Goal: Task Accomplishment & Management: Manage account settings

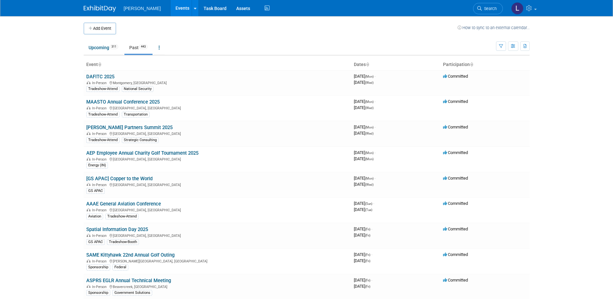
click at [218, 35] on td "Upcoming 311 Past 443 All Events 754 Past and Upcoming Grouped Annually Events …" at bounding box center [290, 44] width 413 height 21
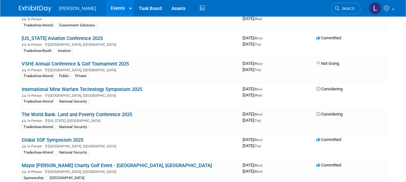
scroll to position [5307, 0]
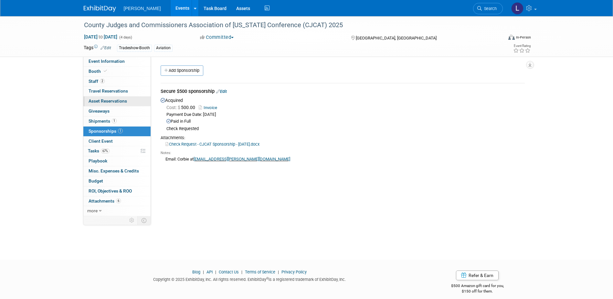
click at [119, 99] on span "Asset Reservations 0" at bounding box center [108, 100] width 38 height 5
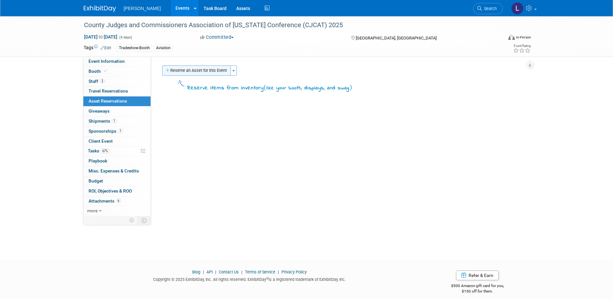
click at [187, 72] on button "Reserve an Asset for this Event" at bounding box center [196, 70] width 69 height 10
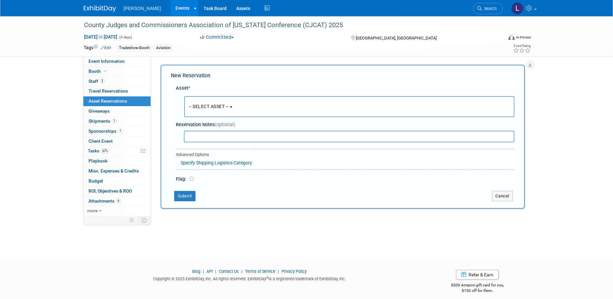
scroll to position [6, 0]
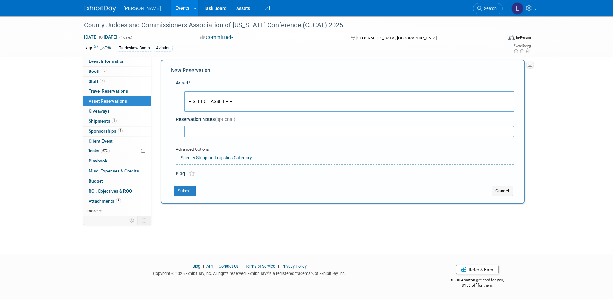
click at [229, 99] on span "-- SELECT ASSET --" at bounding box center [209, 101] width 40 height 5
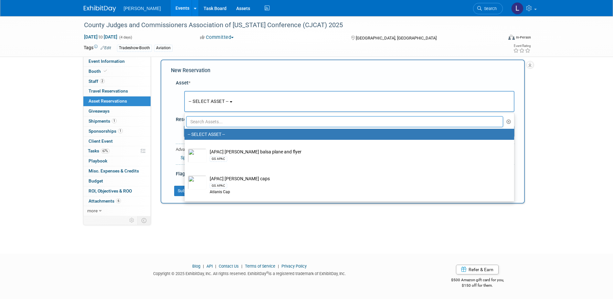
click at [244, 121] on input "text" at bounding box center [344, 121] width 317 height 11
type input "bann"
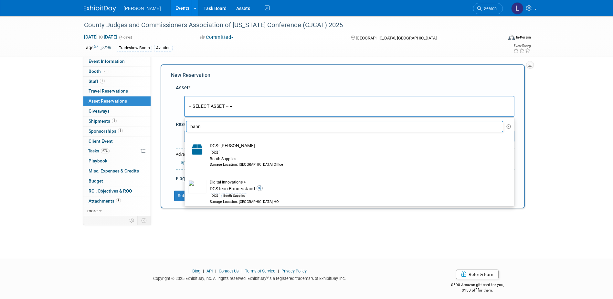
scroll to position [0, 0]
drag, startPoint x: 249, startPoint y: 126, endPoint x: 174, endPoint y: 117, distance: 75.9
click at [174, 117] on div "Asset * -- SELECT ASSET -- <table style='display: inline-block; border-style:no…" at bounding box center [343, 132] width 344 height 101
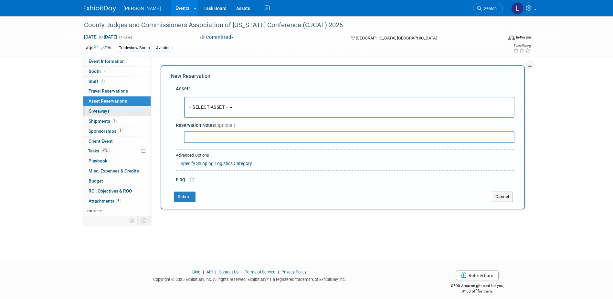
click at [129, 112] on link "0 Giveaways 0" at bounding box center [116, 111] width 67 height 10
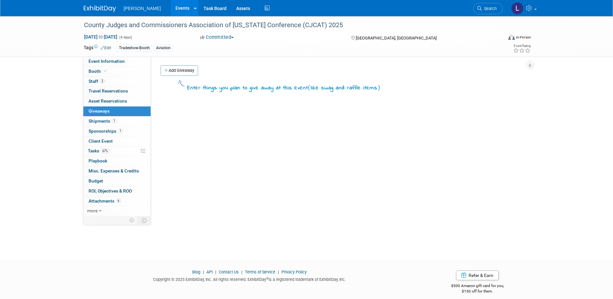
click at [179, 67] on link "Add Giveaway" at bounding box center [180, 70] width 38 height 10
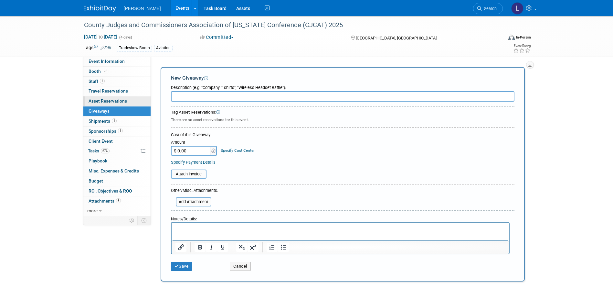
click at [119, 102] on span "Asset Reservations 0" at bounding box center [108, 100] width 38 height 5
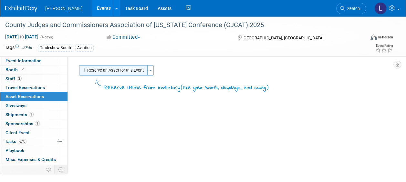
click at [132, 66] on button "Reserve an Asset for this Event" at bounding box center [113, 70] width 69 height 10
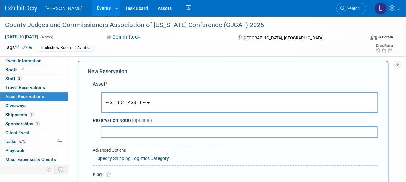
scroll to position [6, 0]
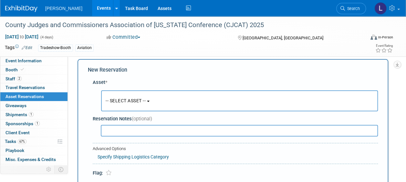
click at [138, 96] on button "-- SELECT ASSET --" at bounding box center [239, 101] width 277 height 21
click at [142, 98] on span "-- SELECT ASSET --" at bounding box center [126, 100] width 40 height 5
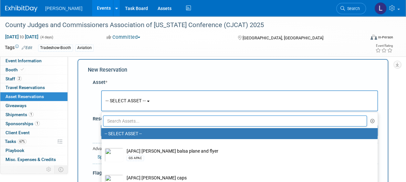
click at [132, 120] on input "text" at bounding box center [235, 121] width 264 height 11
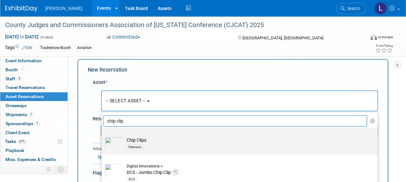
type input "chip clip"
click at [145, 144] on div "Premium" at bounding box center [246, 147] width 238 height 7
click at [102, 136] on input "Chip Clips Premium" at bounding box center [100, 134] width 4 height 4
select select "10723115"
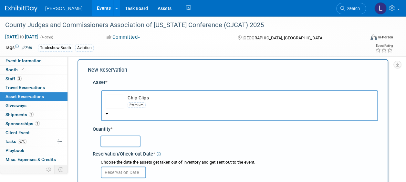
scroll to position [71, 0]
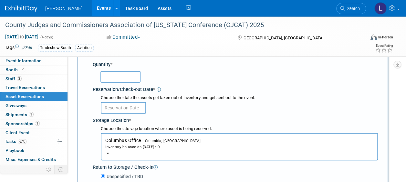
click at [127, 111] on input "text" at bounding box center [123, 108] width 45 height 12
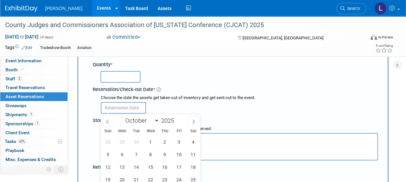
click at [127, 111] on input "text" at bounding box center [123, 108] width 45 height 12
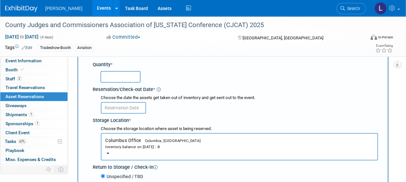
click at [192, 96] on div "Choose the date the assets get taken out of inventory and get sent out to the e…" at bounding box center [239, 98] width 277 height 6
click at [153, 139] on span "Columbia, [GEOGRAPHIC_DATA]" at bounding box center [171, 141] width 60 height 4
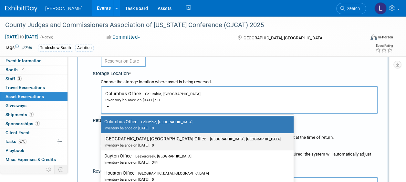
scroll to position [135, 0]
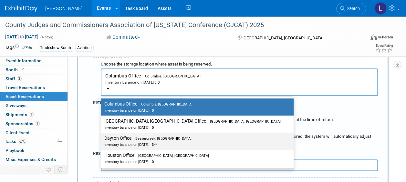
click at [170, 142] on div "Inventory balance on [DATE] : 344" at bounding box center [192, 145] width 177 height 6
click at [102, 141] on input "Dayton Office Beavercreek, [GEOGRAPHIC_DATA] Inventory balance on [DATE] : 344" at bounding box center [100, 138] width 4 height 4
select select "11223930"
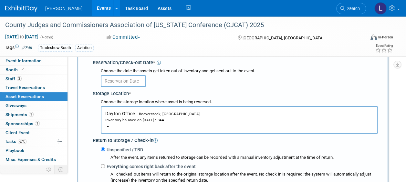
scroll to position [38, 0]
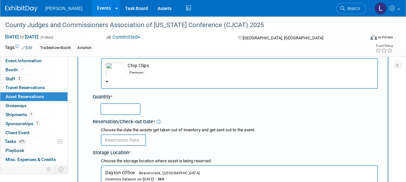
click at [128, 110] on input "text" at bounding box center [121, 109] width 40 height 12
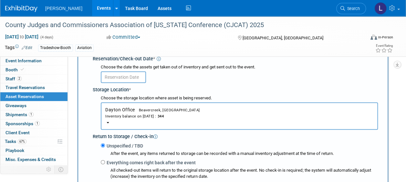
scroll to position [103, 0]
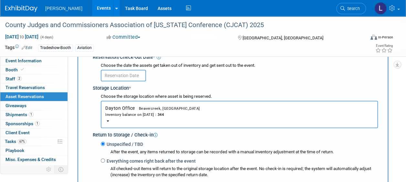
type input "75"
click at [131, 76] on input "text" at bounding box center [123, 76] width 45 height 12
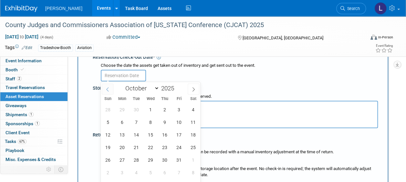
click at [109, 89] on span at bounding box center [108, 89] width 12 height 11
click at [109, 89] on icon at bounding box center [107, 89] width 5 height 5
select select "7"
click at [162, 160] on span "28" at bounding box center [164, 160] width 13 height 13
type input "[DATE]"
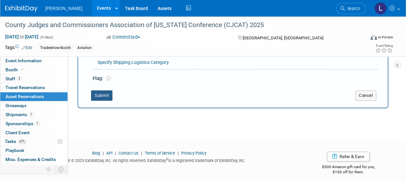
click at [103, 100] on button "Submit" at bounding box center [101, 96] width 21 height 10
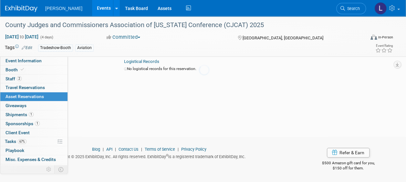
scroll to position [8, 0]
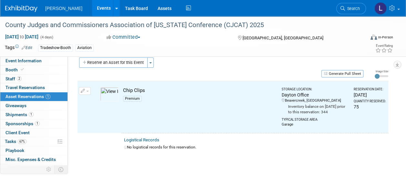
click at [104, 94] on td "10049818-10723115-52305f95-7831-4202-bbd4-74e8d97684ef.jpg" at bounding box center [110, 107] width 24 height 52
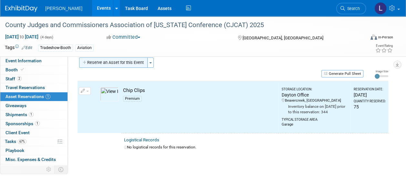
click at [129, 64] on button "Reserve an Asset for this Event" at bounding box center [113, 63] width 69 height 10
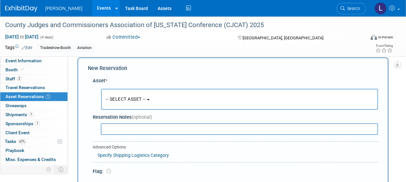
scroll to position [6, 0]
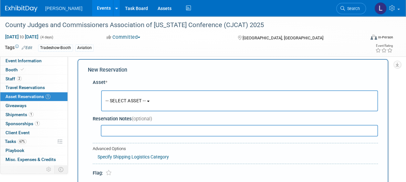
click at [133, 100] on span "-- SELECT ASSET --" at bounding box center [126, 100] width 40 height 5
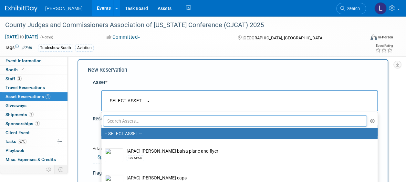
click at [136, 125] on input "text" at bounding box center [235, 121] width 264 height 11
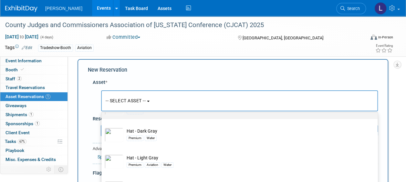
scroll to position [91, 0]
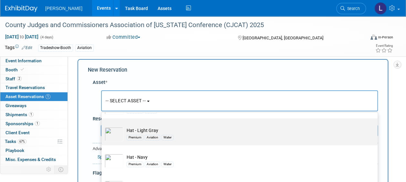
type input "hat"
click at [215, 133] on td "Hat - Light Gray Premium Aviation Water" at bounding box center [243, 134] width 241 height 14
click at [102, 126] on input "Hat - Light Gray Premium Aviation Water" at bounding box center [100, 124] width 4 height 4
select select "10726142"
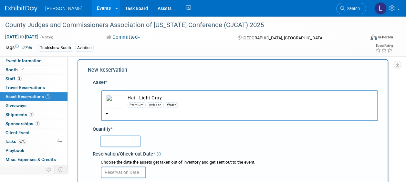
scroll to position [71, 0]
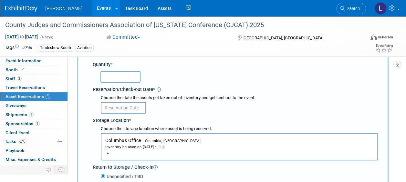
click at [197, 144] on button "Columbus Office Columbia, [GEOGRAPHIC_DATA] Inventory balance on [DATE] : -1" at bounding box center [239, 146] width 277 height 27
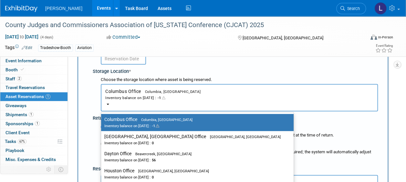
scroll to position [135, 0]
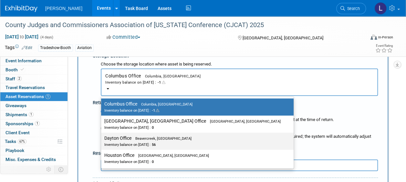
click at [174, 143] on div "Inventory balance on [DATE] : 56" at bounding box center [192, 145] width 177 height 6
click at [102, 141] on input "Dayton Office Beavercreek, [GEOGRAPHIC_DATA] Inventory balance on [DATE] : 56" at bounding box center [100, 138] width 4 height 4
select select "11223930"
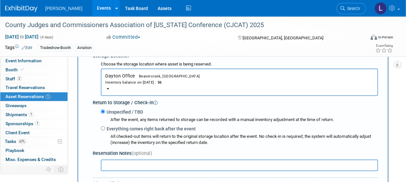
scroll to position [71, 0]
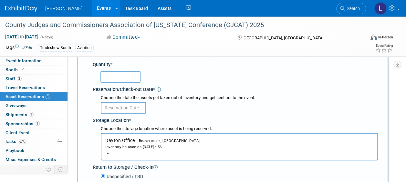
click at [125, 75] on input "text" at bounding box center [121, 77] width 40 height 12
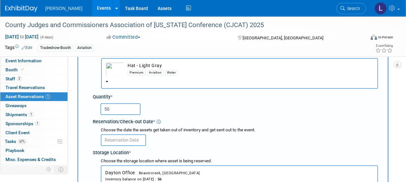
type input "5"
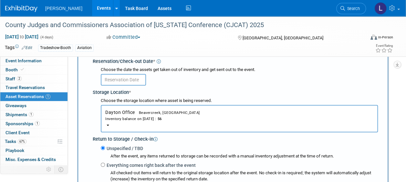
scroll to position [71, 0]
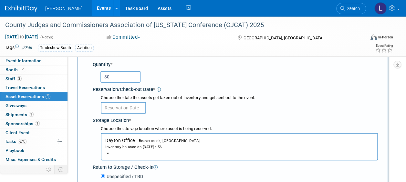
type input "30"
click at [136, 110] on input "text" at bounding box center [123, 108] width 45 height 12
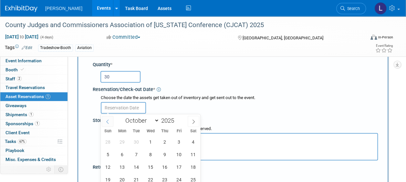
click at [111, 121] on span at bounding box center [108, 121] width 12 height 11
select select "7"
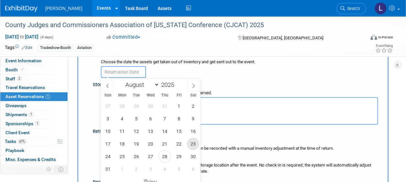
scroll to position [135, 0]
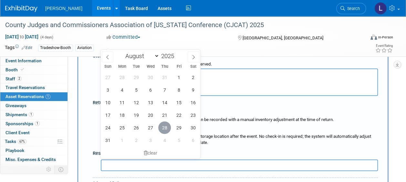
click at [167, 129] on span "28" at bounding box center [164, 128] width 13 height 13
type input "[DATE]"
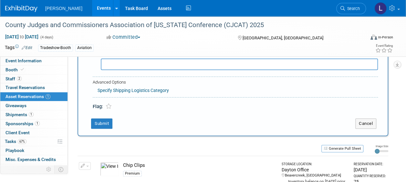
scroll to position [265, 0]
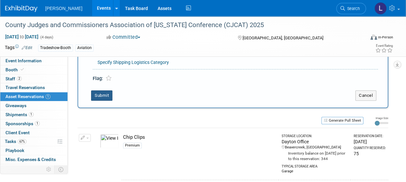
click at [102, 95] on button "Submit" at bounding box center [101, 96] width 21 height 10
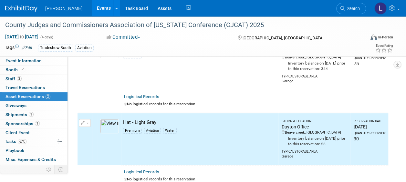
scroll to position [0, 0]
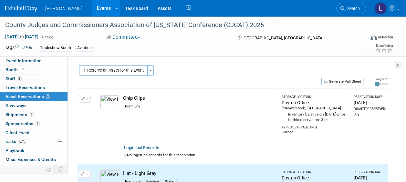
click at [113, 73] on button "Reserve an Asset for this Event" at bounding box center [113, 70] width 69 height 10
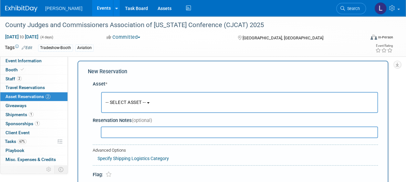
scroll to position [6, 0]
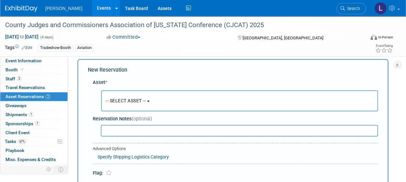
click at [131, 104] on button "-- SELECT ASSET --" at bounding box center [239, 101] width 277 height 21
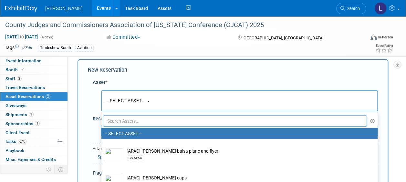
click at [133, 120] on input "text" at bounding box center [235, 121] width 264 height 11
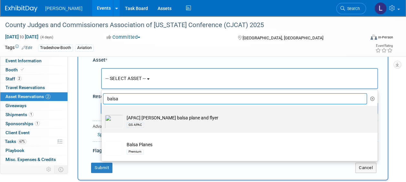
scroll to position [38, 0]
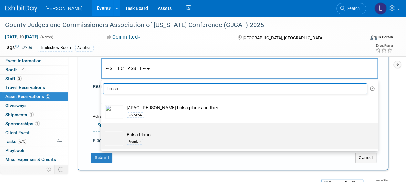
type input "balsa"
click at [178, 136] on td "Balsa Planes Premium" at bounding box center [243, 139] width 241 height 14
click at [102, 131] on input "Balsa Planes Premium" at bounding box center [100, 128] width 4 height 4
select select "10723114"
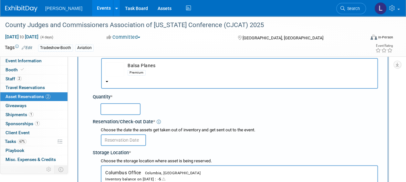
click at [142, 169] on button "Columbus Office Columbia, [GEOGRAPHIC_DATA] Inventory balance on [DATE] : -5" at bounding box center [239, 179] width 277 height 27
click at [201, 181] on div "Inventory balance on [DATE] : -5" at bounding box center [239, 179] width 268 height 6
click at [199, 173] on button "Columbus Office Columbia, [GEOGRAPHIC_DATA] Inventory balance on [DATE] : -5" at bounding box center [239, 179] width 277 height 27
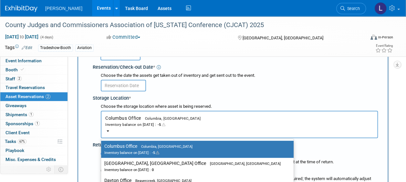
scroll to position [135, 0]
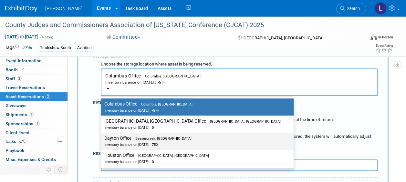
click at [148, 145] on div "Inventory balance on [DATE] : 750" at bounding box center [192, 145] width 177 height 6
click at [102, 141] on input "Dayton Office Beavercreek, [GEOGRAPHIC_DATA] Inventory balance on [DATE] : 750" at bounding box center [100, 138] width 4 height 4
select select "11223930"
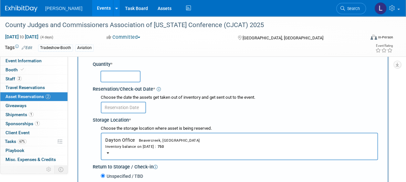
scroll to position [71, 0]
click at [131, 81] on input "text" at bounding box center [121, 77] width 40 height 12
type input "200"
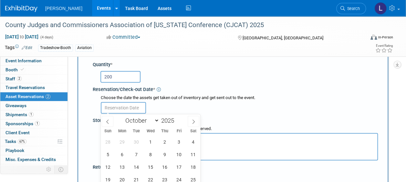
click at [129, 106] on input "text" at bounding box center [123, 108] width 45 height 12
click at [102, 119] on div "January February March April May June July August September October November [D…" at bounding box center [151, 119] width 100 height 11
click at [106, 120] on icon at bounding box center [107, 122] width 5 height 5
select select "7"
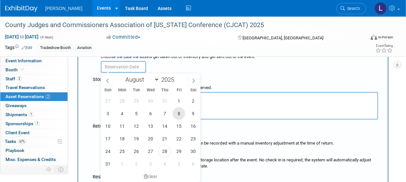
scroll to position [135, 0]
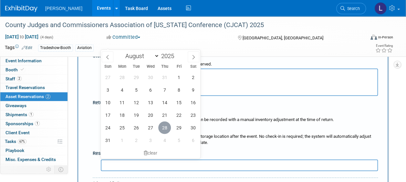
click at [164, 126] on span "28" at bounding box center [164, 128] width 13 height 13
type input "[DATE]"
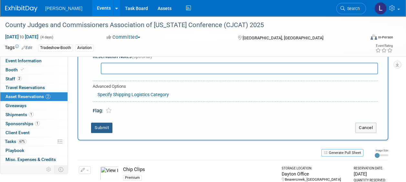
click at [108, 130] on button "Submit" at bounding box center [101, 128] width 21 height 10
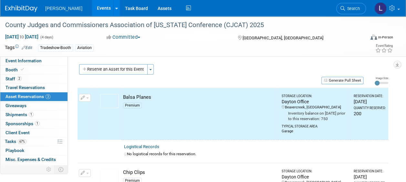
scroll to position [0, 0]
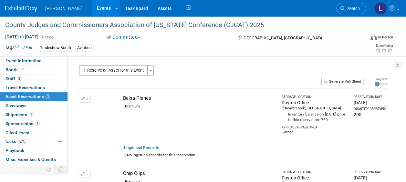
click at [107, 66] on button "Reserve an Asset for this Event" at bounding box center [113, 70] width 69 height 10
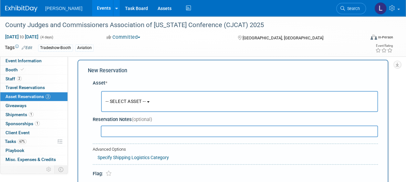
scroll to position [6, 0]
click at [120, 95] on button "-- SELECT ASSET --" at bounding box center [239, 101] width 277 height 21
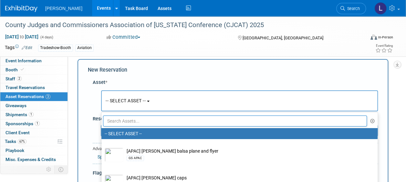
click at [126, 120] on input "text" at bounding box center [235, 121] width 264 height 11
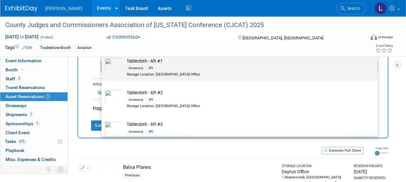
scroll to position [388, 0]
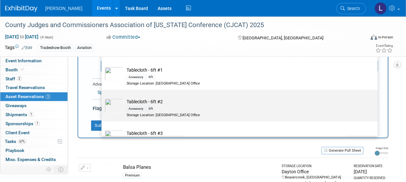
type input "table"
click at [180, 107] on div "Accessory 6ft" at bounding box center [246, 108] width 238 height 7
click at [102, 98] on input "Tablecloth - 6ft #2 Accessory 6ft Storage Location: [GEOGRAPHIC_DATA] Office" at bounding box center [100, 95] width 4 height 4
select select "10726264"
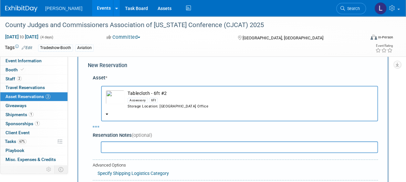
scroll to position [6, 0]
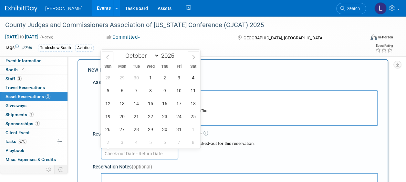
click at [154, 152] on input "text" at bounding box center [140, 154] width 78 height 12
click at [109, 57] on icon at bounding box center [107, 57] width 5 height 5
select select "8"
click at [151, 116] on span "24" at bounding box center [150, 116] width 13 height 13
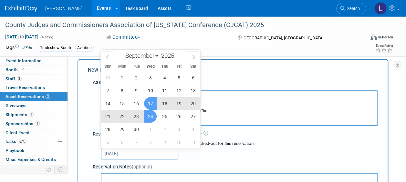
click at [151, 103] on span "17" at bounding box center [150, 103] width 13 height 13
type input "[DATE] to [DATE]"
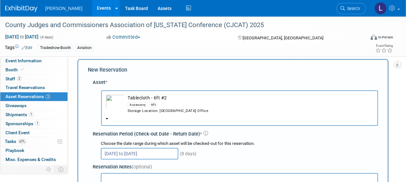
click at [146, 151] on input "[DATE] to [DATE]" at bounding box center [140, 154] width 78 height 12
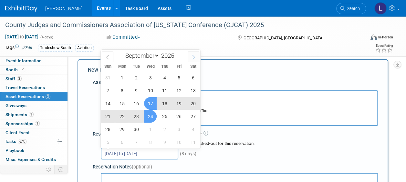
click at [191, 60] on span at bounding box center [194, 56] width 12 height 11
select select "9"
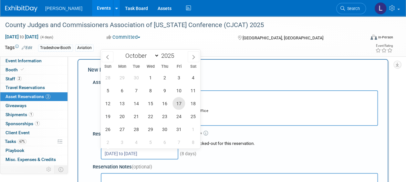
click at [179, 104] on span "17" at bounding box center [179, 103] width 13 height 13
type input "[DATE]"
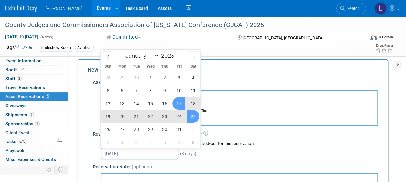
scroll to position [103, 0]
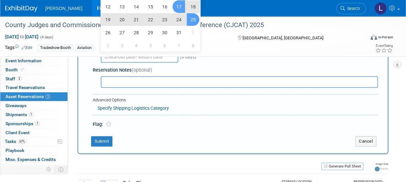
click at [231, 66] on div "Reservation Notes (optional)" at bounding box center [235, 76] width 285 height 25
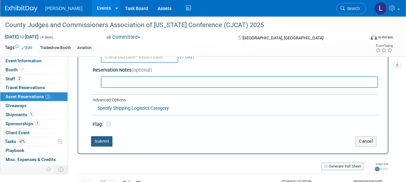
click at [107, 144] on button "Submit" at bounding box center [101, 141] width 21 height 10
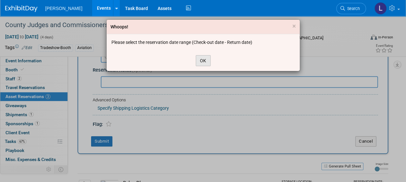
click at [206, 64] on button "OK" at bounding box center [203, 60] width 15 height 11
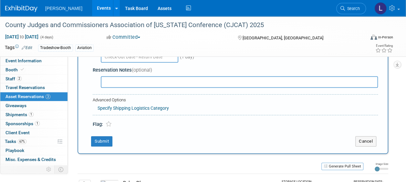
scroll to position [6, 0]
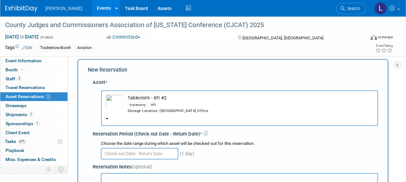
click at [171, 149] on input "text" at bounding box center [140, 154] width 78 height 12
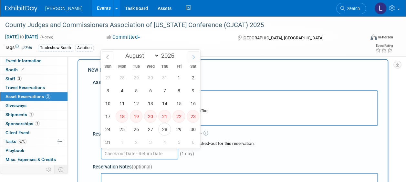
click at [193, 54] on span at bounding box center [194, 56] width 12 height 11
select select "8"
click at [153, 106] on span "17" at bounding box center [150, 103] width 13 height 13
type input "[DATE]"
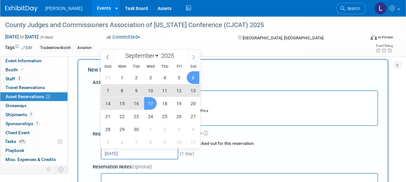
click at [197, 56] on span at bounding box center [194, 56] width 12 height 11
select select "9"
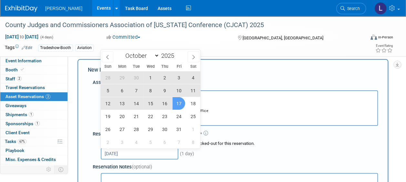
click at [181, 106] on span "17" at bounding box center [179, 103] width 13 height 13
type input "[DATE] to [DATE]"
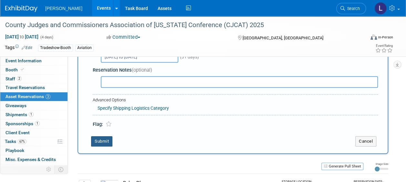
click at [104, 140] on button "Submit" at bounding box center [101, 141] width 21 height 10
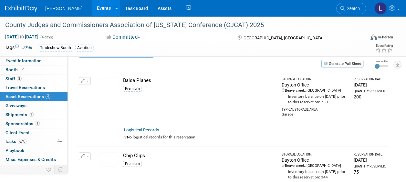
scroll to position [0, 0]
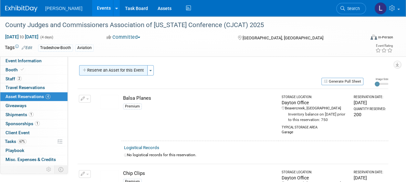
click at [116, 73] on button "Reserve an Asset for this Event" at bounding box center [113, 70] width 69 height 10
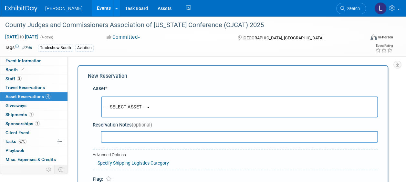
scroll to position [6, 0]
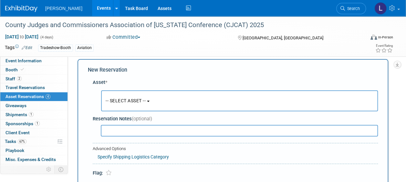
click at [125, 98] on button "-- SELECT ASSET --" at bounding box center [239, 101] width 277 height 21
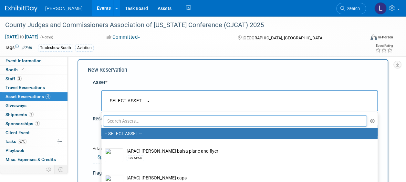
click at [129, 120] on input "text" at bounding box center [235, 121] width 264 height 11
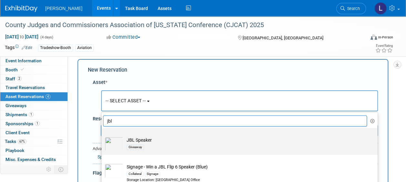
type input "jbl"
click at [185, 146] on div "Giveaway" at bounding box center [246, 147] width 238 height 7
click at [102, 136] on input "JBL Speaker Giveaway" at bounding box center [100, 134] width 4 height 4
select select "10723120"
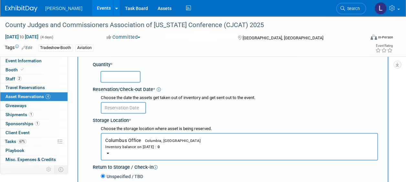
click at [136, 78] on input "text" at bounding box center [121, 77] width 40 height 12
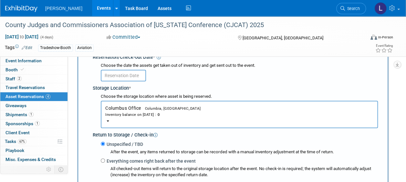
type input "1"
click at [188, 119] on button "Columbus Office Columbia, [GEOGRAPHIC_DATA] Inventory balance on [DATE] : 0" at bounding box center [239, 114] width 277 height 27
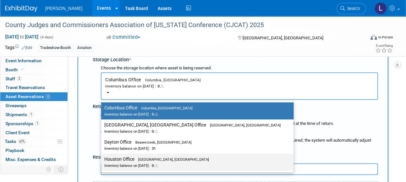
scroll to position [168, 0]
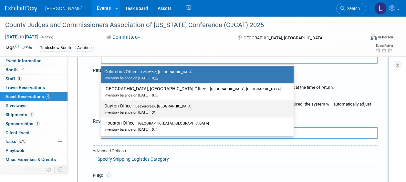
click at [156, 111] on span "31" at bounding box center [153, 113] width 5 height 4
click at [102, 108] on input "Dayton Office Beavercreek, [GEOGRAPHIC_DATA] Inventory balance on [DATE] : 31" at bounding box center [100, 106] width 4 height 4
select select "11223930"
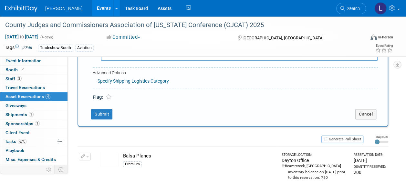
scroll to position [265, 0]
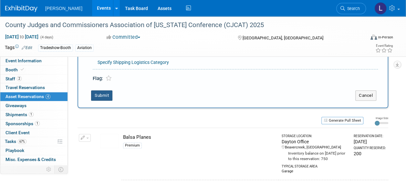
click at [107, 98] on button "Submit" at bounding box center [101, 96] width 21 height 10
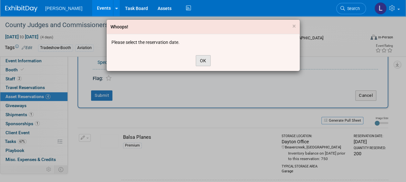
click at [200, 59] on button "OK" at bounding box center [203, 60] width 15 height 11
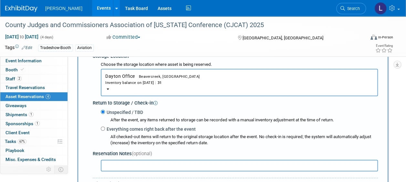
scroll to position [103, 0]
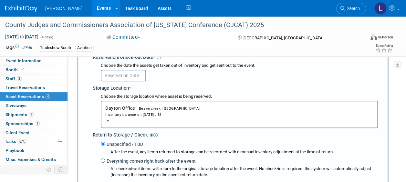
click at [128, 78] on input "text" at bounding box center [123, 76] width 45 height 12
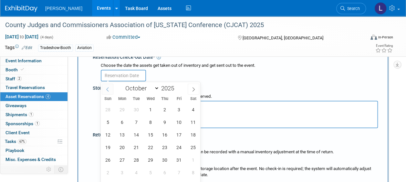
click at [108, 88] on icon at bounding box center [107, 90] width 2 height 4
click at [108, 87] on icon at bounding box center [107, 89] width 5 height 5
select select "7"
click at [166, 156] on span "28" at bounding box center [164, 160] width 13 height 13
type input "[DATE]"
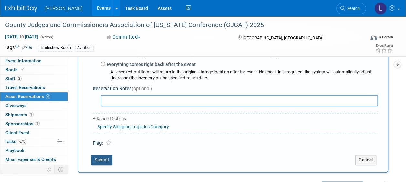
click at [97, 158] on button "Submit" at bounding box center [101, 160] width 21 height 10
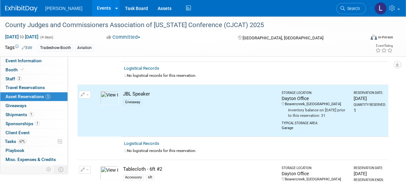
scroll to position [0, 0]
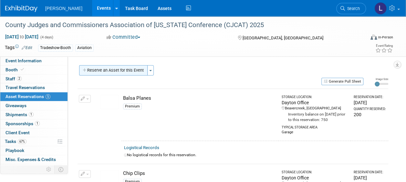
click at [129, 69] on button "Reserve an Asset for this Event" at bounding box center [113, 70] width 69 height 10
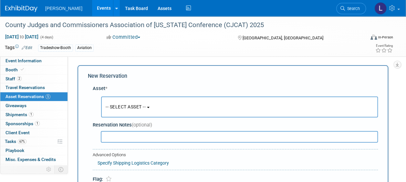
scroll to position [6, 0]
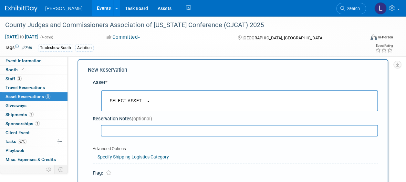
click at [120, 96] on button "-- SELECT ASSET --" at bounding box center [239, 101] width 277 height 21
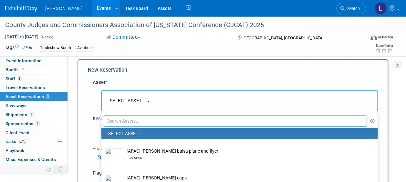
click at [126, 118] on input "text" at bounding box center [235, 121] width 264 height 11
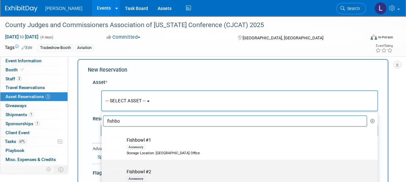
type input "fishbo"
click at [159, 169] on td "Fishbowl #2 Accessory Storage Location: [GEOGRAPHIC_DATA] Office" at bounding box center [243, 178] width 241 height 19
click at [102, 168] on input "Fishbowl #2 Accessory Storage Location: [GEOGRAPHIC_DATA] Office" at bounding box center [100, 166] width 4 height 4
select select "10724483"
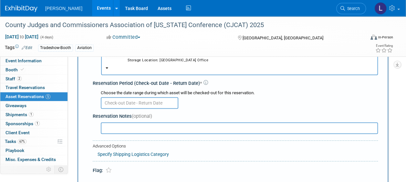
scroll to position [38, 0]
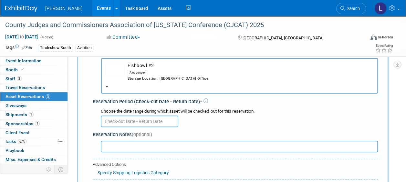
click at [164, 120] on input "text" at bounding box center [140, 122] width 78 height 12
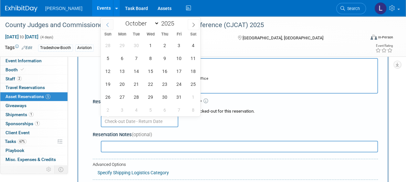
click at [113, 25] on span at bounding box center [108, 24] width 12 height 11
select select "8"
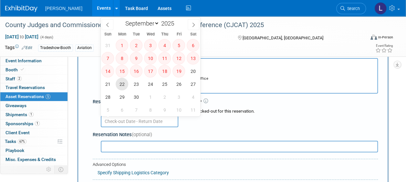
click at [120, 86] on span "22" at bounding box center [122, 84] width 13 height 13
type input "[DATE]"
click at [191, 24] on span at bounding box center [194, 24] width 12 height 11
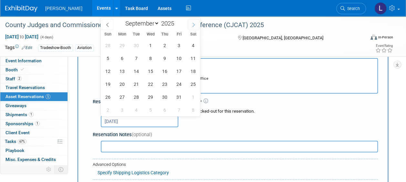
select select "9"
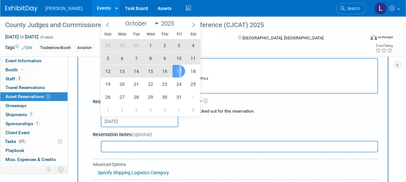
drag, startPoint x: 180, startPoint y: 70, endPoint x: 176, endPoint y: 76, distance: 7.7
click at [180, 70] on span "17" at bounding box center [179, 71] width 13 height 13
type input "[DATE] to [DATE]"
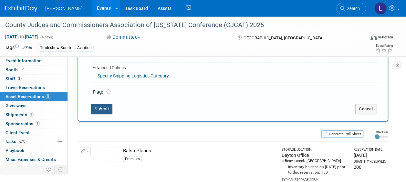
click at [106, 110] on button "Submit" at bounding box center [101, 109] width 21 height 10
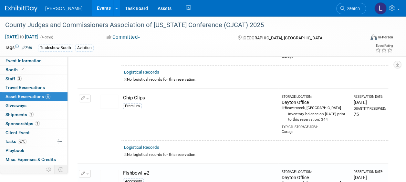
scroll to position [0, 0]
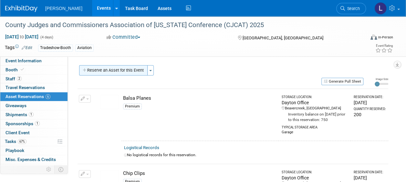
click at [125, 69] on button "Reserve an Asset for this Event" at bounding box center [113, 70] width 69 height 10
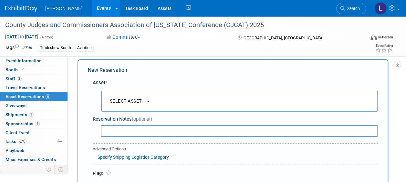
scroll to position [6, 0]
drag, startPoint x: 127, startPoint y: 99, endPoint x: 130, endPoint y: 102, distance: 4.7
click at [128, 99] on span "-- SELECT ASSET --" at bounding box center [126, 100] width 40 height 5
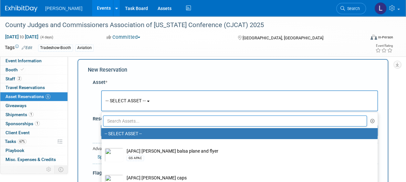
click at [134, 117] on input "text" at bounding box center [235, 121] width 264 height 11
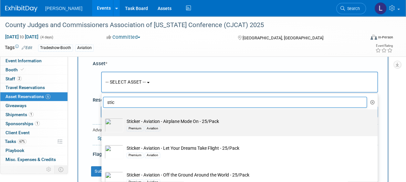
scroll to position [38, 0]
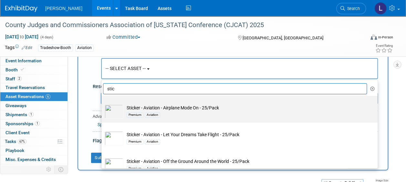
type input "stic"
click at [205, 109] on td "Sticker - Aviation - Airplane Mode On - 25/Pack Premium Aviation" at bounding box center [243, 112] width 241 height 14
click at [102, 104] on input "Sticker - Aviation - Airplane Mode On - 25/Pack Premium Aviation" at bounding box center [100, 102] width 4 height 4
select select "10726444"
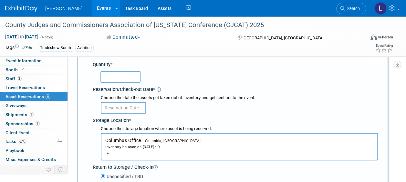
click at [199, 146] on div "Inventory balance on [DATE] : 0" at bounding box center [239, 147] width 268 height 6
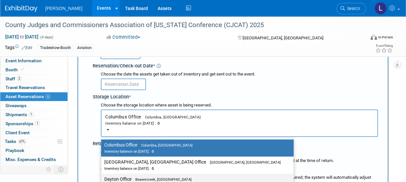
scroll to position [135, 0]
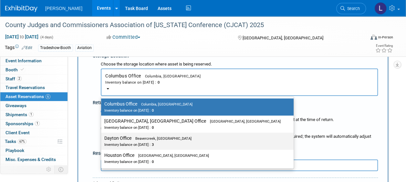
click at [172, 144] on div "Inventory balance on [DATE] : 3" at bounding box center [192, 145] width 177 height 6
click at [102, 141] on input "Dayton Office Beavercreek, [GEOGRAPHIC_DATA] Inventory balance on [DATE] : 3" at bounding box center [100, 138] width 4 height 4
select select "11223930"
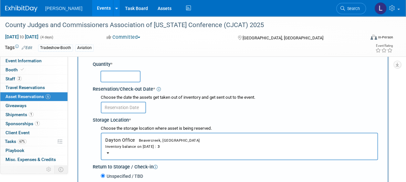
scroll to position [71, 0]
click at [110, 80] on input "text" at bounding box center [121, 77] width 40 height 12
type input "1"
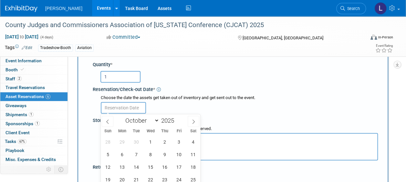
click at [128, 111] on input "text" at bounding box center [123, 108] width 45 height 12
click at [111, 123] on span at bounding box center [108, 121] width 12 height 11
select select "7"
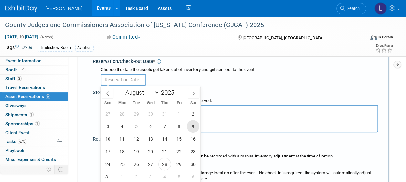
scroll to position [135, 0]
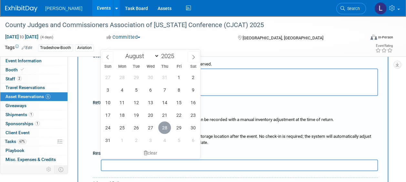
click at [162, 126] on span "28" at bounding box center [164, 128] width 13 height 13
type input "[DATE]"
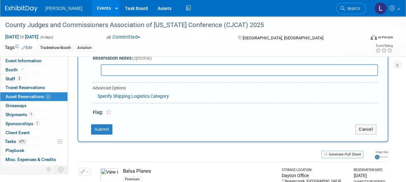
scroll to position [232, 0]
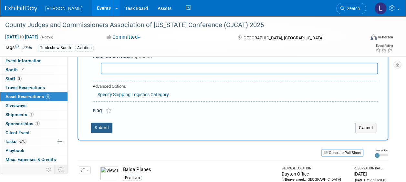
click at [102, 131] on button "Submit" at bounding box center [101, 128] width 21 height 10
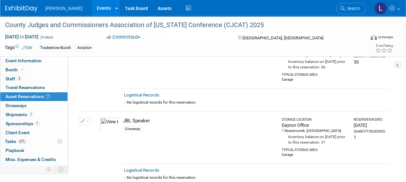
scroll to position [0, 0]
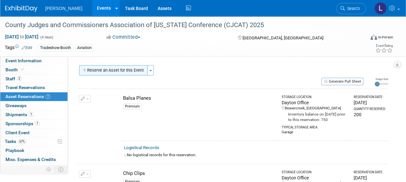
click at [120, 70] on button "Reserve an Asset for this Event" at bounding box center [113, 70] width 69 height 10
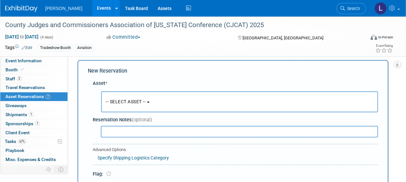
scroll to position [6, 0]
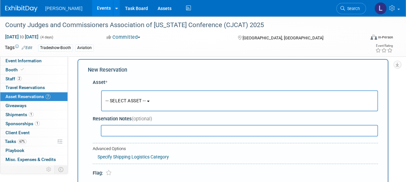
click at [132, 96] on button "-- SELECT ASSET --" at bounding box center [239, 101] width 277 height 21
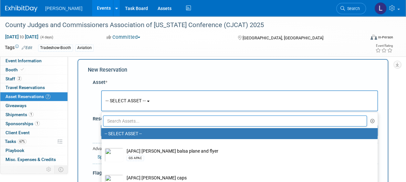
click at [136, 116] on input "text" at bounding box center [235, 121] width 264 height 11
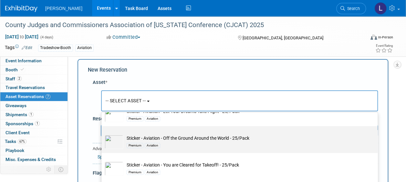
scroll to position [32, 0]
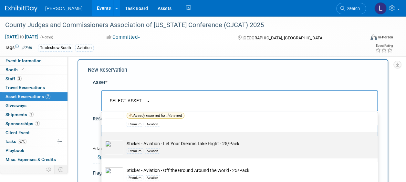
type input "sti"
click at [209, 144] on td "Sticker - Aviation - Let Your Dreams Take Flight - 25/Pack Premium Aviation" at bounding box center [243, 148] width 241 height 14
click at [102, 140] on input "Sticker - Aviation - Let Your Dreams Take Flight - 25/Pack Premium Aviation" at bounding box center [100, 137] width 4 height 4
select select "10726441"
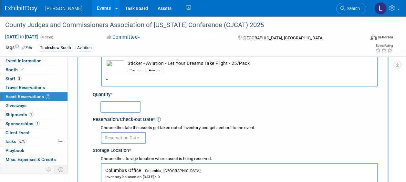
scroll to position [103, 0]
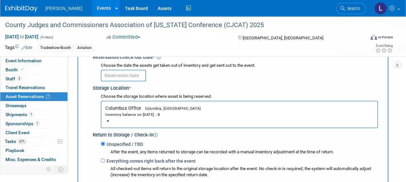
click at [156, 118] on button "Columbus Office Columbia, [GEOGRAPHIC_DATA] Inventory balance on [DATE] : 0" at bounding box center [239, 114] width 277 height 27
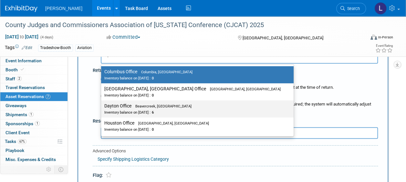
click at [174, 110] on div "Inventory balance on [DATE] : 6" at bounding box center [192, 112] width 177 height 6
click at [102, 108] on input "Dayton Office Beavercreek, [GEOGRAPHIC_DATA] Inventory balance on [DATE] : 6" at bounding box center [100, 106] width 4 height 4
select select "11223930"
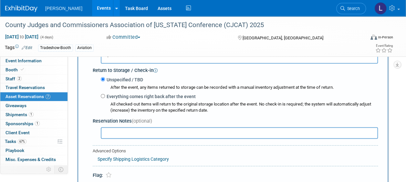
scroll to position [71, 0]
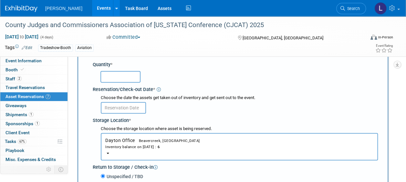
click at [122, 80] on input "text" at bounding box center [121, 77] width 40 height 12
type input "2"
click at [126, 106] on input "text" at bounding box center [123, 108] width 45 height 12
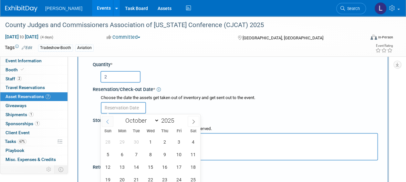
click at [103, 123] on span at bounding box center [108, 121] width 12 height 11
click at [103, 124] on span at bounding box center [108, 121] width 12 height 11
select select "7"
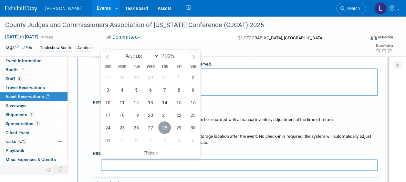
click at [163, 129] on span "28" at bounding box center [164, 128] width 13 height 13
type input "[DATE]"
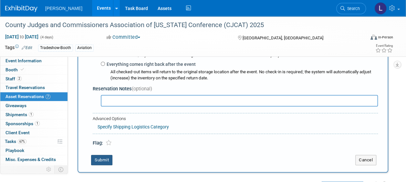
click at [100, 160] on button "Submit" at bounding box center [101, 160] width 21 height 10
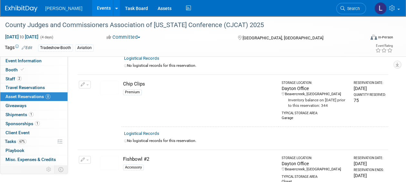
scroll to position [0, 0]
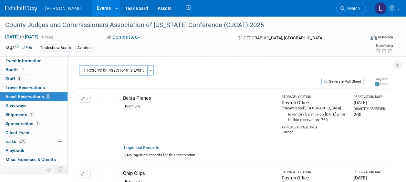
click at [126, 72] on button "Reserve an Asset for this Event" at bounding box center [113, 70] width 69 height 10
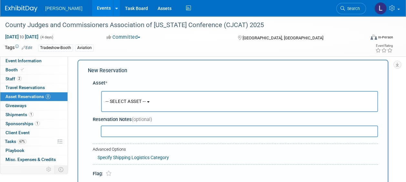
scroll to position [6, 0]
click at [143, 99] on span "-- SELECT ASSET --" at bounding box center [126, 100] width 40 height 5
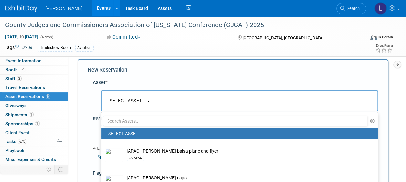
click at [144, 123] on input "text" at bounding box center [235, 121] width 264 height 11
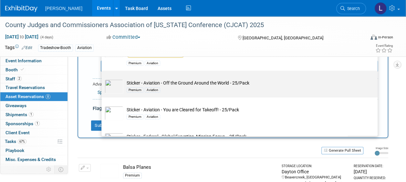
scroll to position [32, 0]
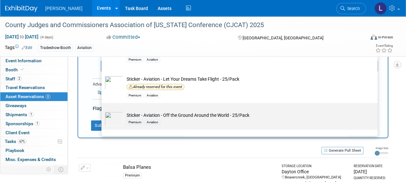
type input "sti"
click at [208, 114] on td "Sticker - Aviation - Off the Ground Around the World - 25/Pack Premium Aviation" at bounding box center [243, 119] width 241 height 14
click at [102, 111] on input "Sticker - Aviation - Off the Ground Around the World - 25/Pack Premium Aviation" at bounding box center [100, 109] width 4 height 4
select select "10726442"
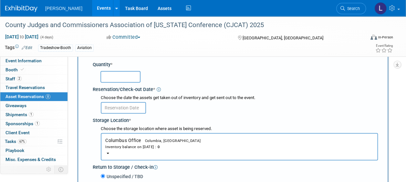
click at [136, 109] on input "text" at bounding box center [123, 108] width 45 height 12
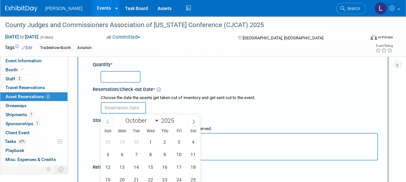
click at [111, 120] on span at bounding box center [108, 121] width 12 height 11
select select "7"
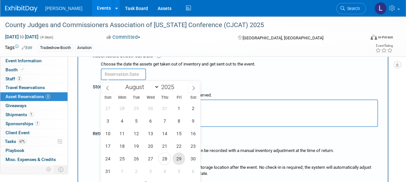
scroll to position [135, 0]
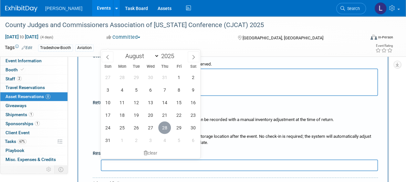
click at [169, 130] on span "28" at bounding box center [164, 128] width 13 height 13
type input "[DATE]"
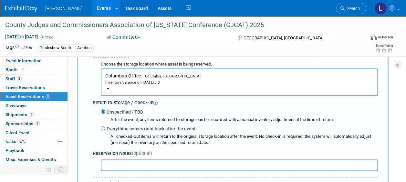
click at [176, 79] on button "Columbus Office Columbia, [GEOGRAPHIC_DATA] Inventory balance on [DATE] : 0" at bounding box center [239, 82] width 277 height 27
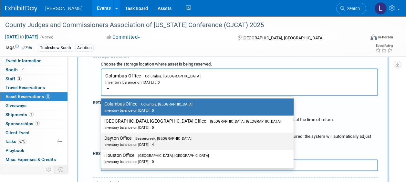
click at [145, 148] on label "Dayton Office Beavercreek, [GEOGRAPHIC_DATA] Inventory balance on [DATE] : 4" at bounding box center [195, 141] width 183 height 15
click at [102, 141] on input "Dayton Office Beavercreek, [GEOGRAPHIC_DATA] Inventory balance on [DATE] : 4" at bounding box center [100, 138] width 4 height 4
select select "11223930"
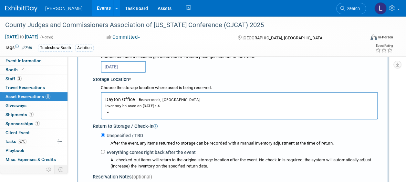
scroll to position [103, 0]
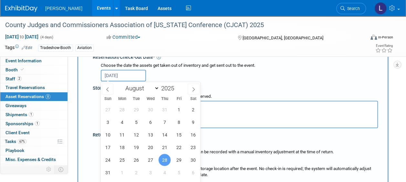
click at [114, 77] on input "[DATE]" at bounding box center [123, 76] width 45 height 12
click at [190, 80] on div "[DATE]" at bounding box center [239, 75] width 277 height 13
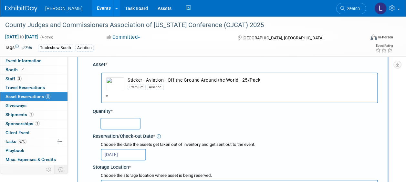
scroll to position [6, 0]
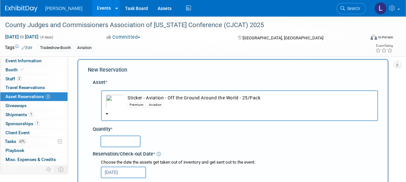
click at [114, 140] on input "text" at bounding box center [121, 142] width 40 height 12
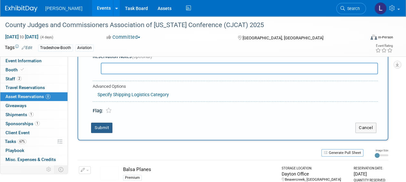
type input "1"
click at [103, 128] on button "Submit" at bounding box center [101, 128] width 21 height 10
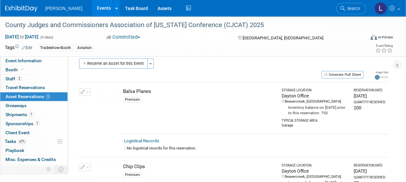
scroll to position [0, 0]
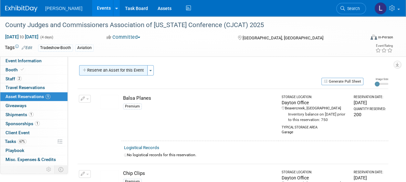
click at [118, 75] on button "Reserve an Asset for this Event" at bounding box center [113, 70] width 69 height 10
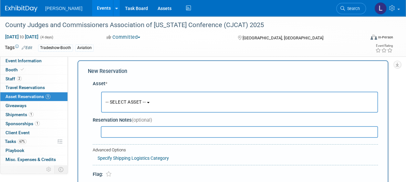
scroll to position [6, 0]
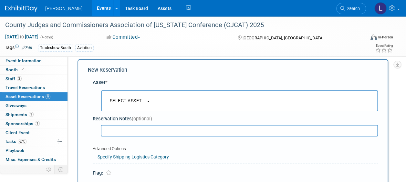
click at [125, 99] on span "-- SELECT ASSET --" at bounding box center [126, 100] width 40 height 5
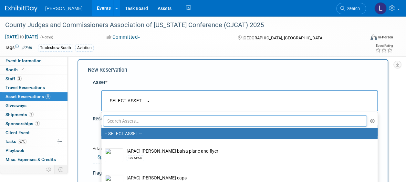
click at [128, 122] on input "text" at bounding box center [235, 121] width 264 height 11
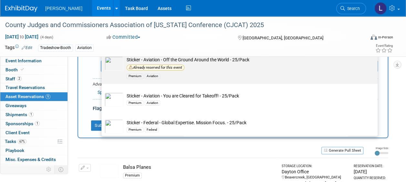
scroll to position [97, 0]
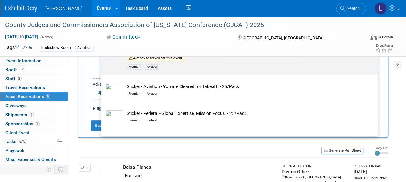
type input "stic"
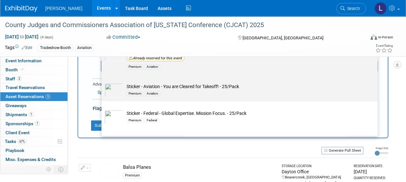
click at [245, 93] on div "Premium Aviation" at bounding box center [246, 93] width 238 height 7
click at [102, 82] on input "Sticker - Aviation - You are Cleared for Takeoff! - 25/Pack Premium Aviation" at bounding box center [100, 80] width 4 height 4
select select "10726443"
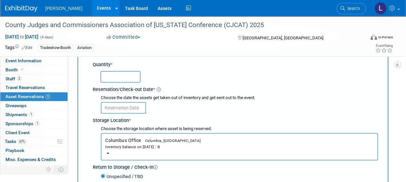
click at [140, 109] on input "text" at bounding box center [123, 108] width 45 height 12
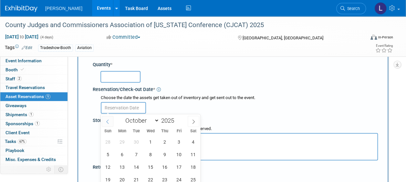
click at [112, 122] on span at bounding box center [108, 121] width 12 height 11
select select "7"
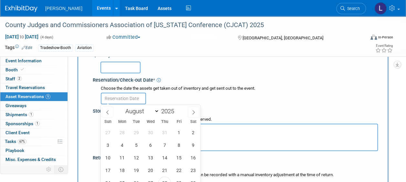
scroll to position [135, 0]
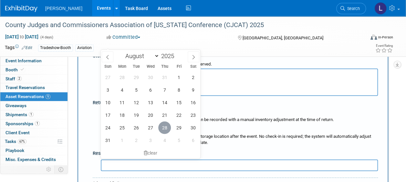
click at [166, 128] on span "28" at bounding box center [164, 128] width 13 height 13
type input "[DATE]"
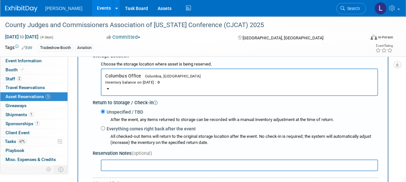
click at [189, 76] on button "Columbus Office Columbia, [GEOGRAPHIC_DATA] Inventory balance on [DATE] : 0" at bounding box center [239, 82] width 277 height 27
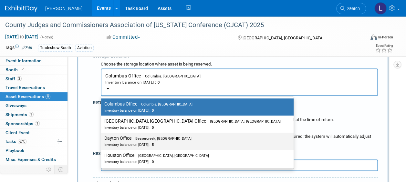
click at [171, 140] on label "Dayton Office Beavercreek, [GEOGRAPHIC_DATA] Inventory balance on [DATE] : 5" at bounding box center [195, 141] width 183 height 15
click at [102, 140] on input "Dayton Office Beavercreek, [GEOGRAPHIC_DATA] Inventory balance on [DATE] : 5" at bounding box center [100, 138] width 4 height 4
select select "11223930"
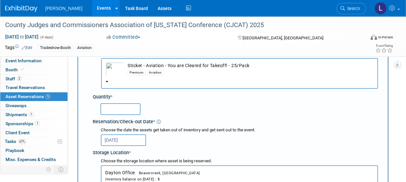
click at [118, 115] on input "text" at bounding box center [121, 109] width 40 height 12
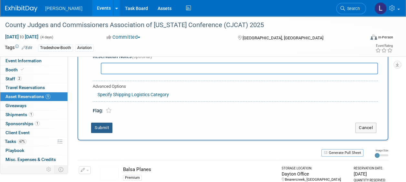
type input "2"
click at [103, 127] on button "Submit" at bounding box center [101, 128] width 21 height 10
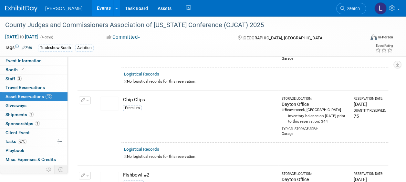
scroll to position [0, 0]
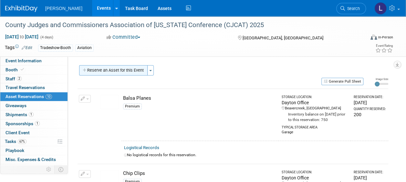
click at [112, 70] on button "Reserve an Asset for this Event" at bounding box center [113, 70] width 69 height 10
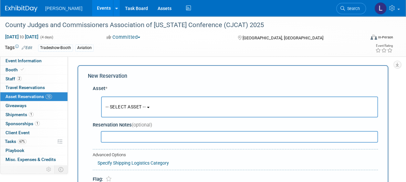
scroll to position [6, 0]
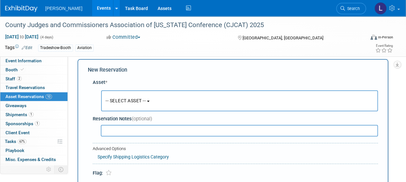
click at [144, 100] on span "-- SELECT ASSET --" at bounding box center [126, 100] width 40 height 5
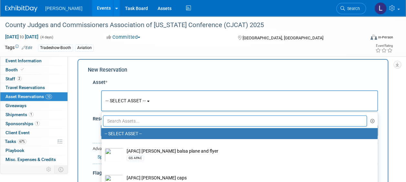
click at [149, 121] on input "text" at bounding box center [235, 121] width 264 height 11
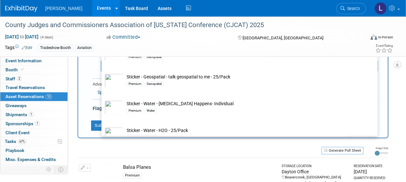
scroll to position [286, 0]
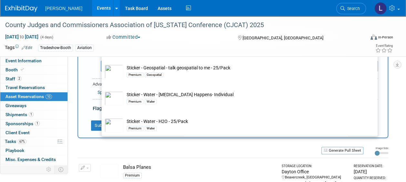
type input "stic"
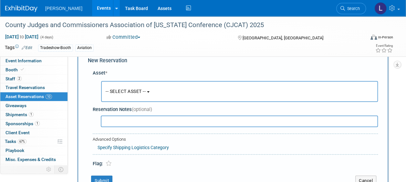
scroll to position [6, 0]
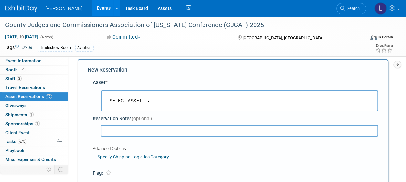
click at [139, 101] on span "-- SELECT ASSET --" at bounding box center [126, 100] width 40 height 5
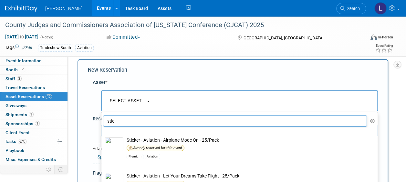
scroll to position [0, 0]
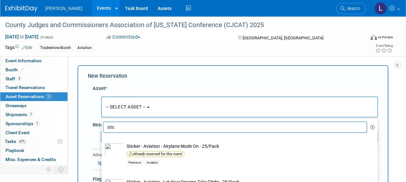
drag, startPoint x: 124, startPoint y: 127, endPoint x: 104, endPoint y: 120, distance: 21.5
click at [104, 120] on ul "stic -- SELECT ASSET -- [APAC] [PERSON_NAME] balsa plane and flyer GS APAC [APA…" at bounding box center [239, 162] width 277 height 89
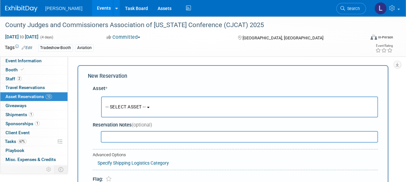
click at [110, 111] on button "-- SELECT ASSET --" at bounding box center [239, 107] width 277 height 21
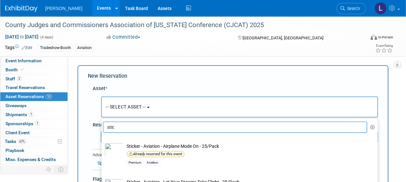
drag, startPoint x: 367, startPoint y: 127, endPoint x: 362, endPoint y: 126, distance: 5.5
click at [370, 126] on icon "button" at bounding box center [372, 127] width 5 height 5
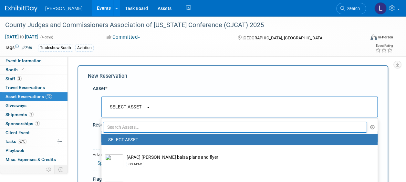
click at [204, 128] on input "text" at bounding box center [235, 127] width 264 height 11
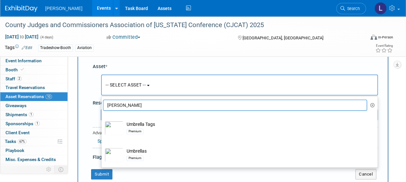
scroll to position [32, 0]
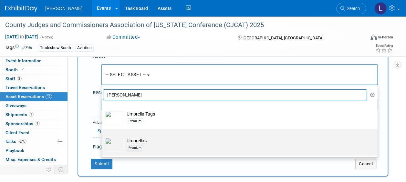
type input "[PERSON_NAME]"
click at [167, 142] on td "Umbrellas Premium" at bounding box center [243, 145] width 241 height 14
click at [102, 137] on input "Umbrellas Premium" at bounding box center [100, 135] width 4 height 4
select select "10723126"
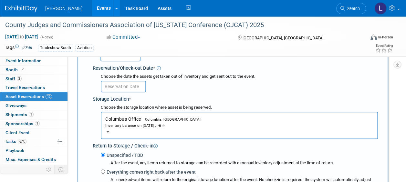
scroll to position [97, 0]
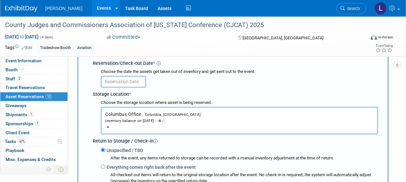
click at [233, 123] on div "Inventory balance on [DATE] : -6" at bounding box center [239, 121] width 268 height 6
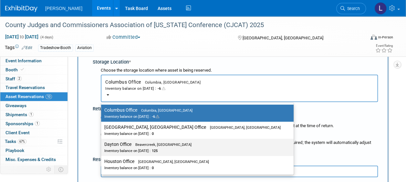
click at [158, 149] on span "125" at bounding box center [154, 151] width 7 height 4
click at [102, 147] on input "Dayton Office Beavercreek, [GEOGRAPHIC_DATA] Inventory balance on [DATE] : 125" at bounding box center [100, 145] width 4 height 4
select select "11223930"
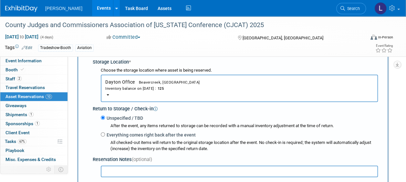
scroll to position [65, 0]
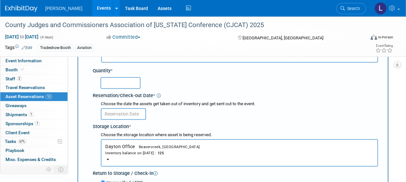
click at [137, 86] on input "text" at bounding box center [121, 83] width 40 height 12
type input "50"
click at [126, 113] on input "text" at bounding box center [123, 114] width 45 height 12
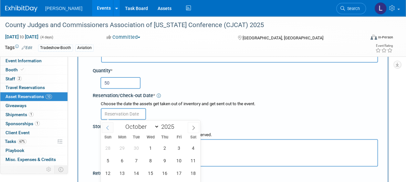
click at [111, 126] on span at bounding box center [108, 127] width 12 height 11
select select "7"
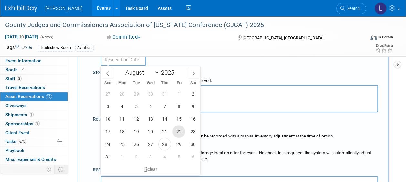
scroll to position [129, 0]
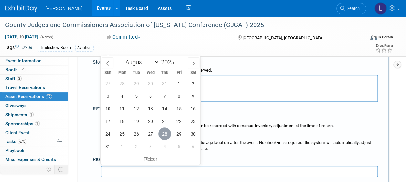
click at [166, 133] on span "28" at bounding box center [164, 134] width 13 height 13
type input "[DATE]"
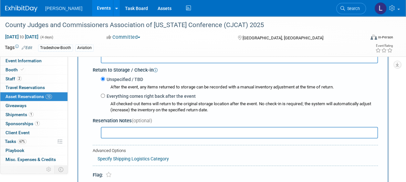
scroll to position [194, 0]
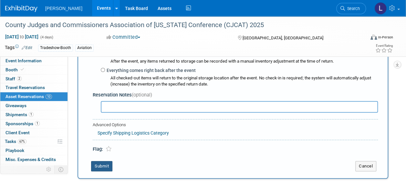
click at [104, 164] on button "Submit" at bounding box center [101, 166] width 21 height 10
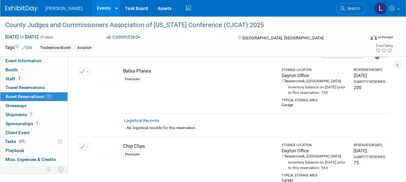
scroll to position [0, 0]
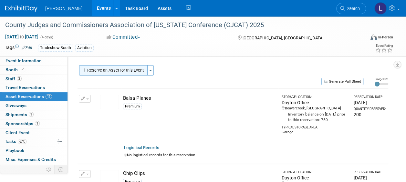
click at [106, 65] on button "Reserve an Asset for this Event" at bounding box center [113, 70] width 69 height 10
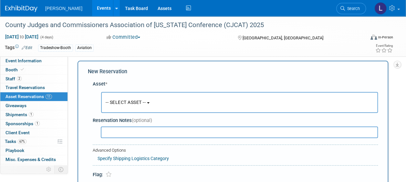
scroll to position [6, 0]
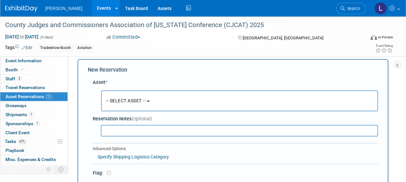
click at [123, 99] on span "-- SELECT ASSET --" at bounding box center [126, 100] width 40 height 5
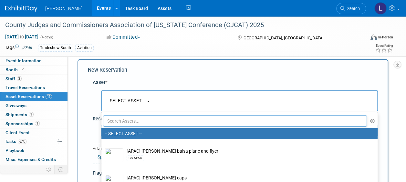
click at [130, 116] on input "text" at bounding box center [235, 121] width 264 height 11
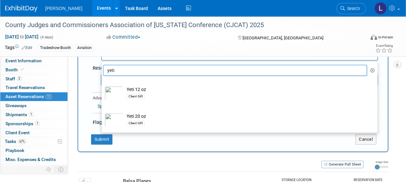
scroll to position [71, 0]
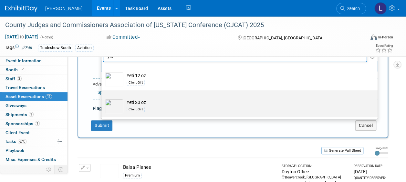
type input "yeti"
click at [184, 98] on label "Yeti 20 oz Client Gift" at bounding box center [238, 104] width 267 height 24
click at [102, 98] on input "Yeti 20 oz Client Gift" at bounding box center [100, 96] width 4 height 4
select select "10723127"
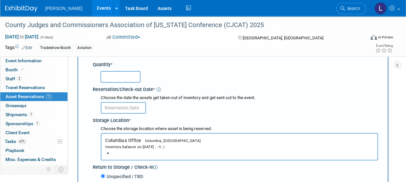
click at [125, 75] on input "text" at bounding box center [121, 77] width 40 height 12
click at [224, 146] on div "Inventory balance on [DATE] : -1" at bounding box center [239, 147] width 268 height 6
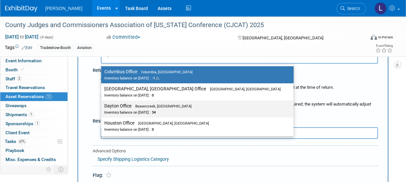
click at [177, 112] on label "Dayton Office Beavercreek, [GEOGRAPHIC_DATA] Inventory balance on [DATE] : 34" at bounding box center [195, 109] width 183 height 15
click at [102, 108] on input "Dayton Office Beavercreek, [GEOGRAPHIC_DATA] Inventory balance on [DATE] : 34" at bounding box center [100, 106] width 4 height 4
select select "11223930"
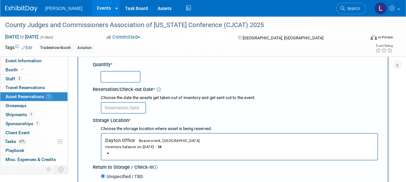
click at [134, 77] on input "text" at bounding box center [121, 77] width 40 height 12
type input "10"
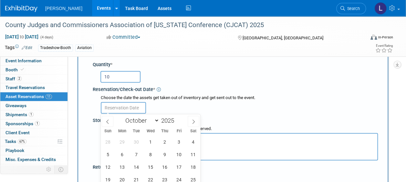
click at [134, 106] on input "text" at bounding box center [123, 108] width 45 height 12
click at [105, 120] on span at bounding box center [108, 121] width 12 height 11
click at [105, 120] on icon at bounding box center [107, 122] width 5 height 5
select select "7"
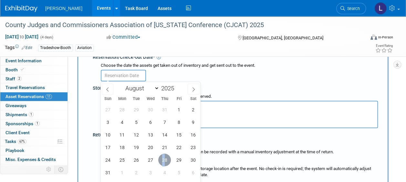
click at [164, 160] on span "28" at bounding box center [164, 160] width 13 height 13
type input "[DATE]"
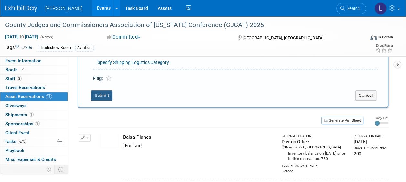
click at [107, 93] on button "Submit" at bounding box center [101, 96] width 21 height 10
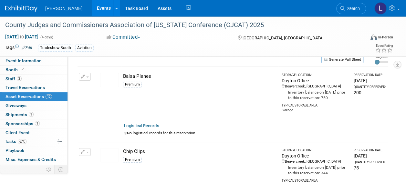
scroll to position [0, 0]
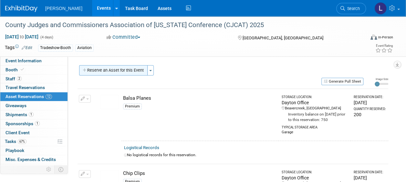
click at [105, 71] on button "Reserve an Asset for this Event" at bounding box center [113, 70] width 69 height 10
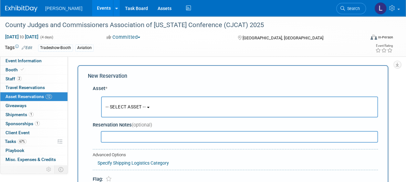
scroll to position [6, 0]
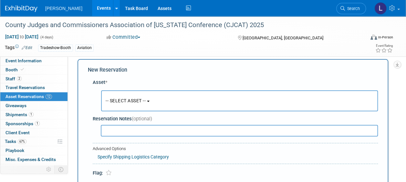
click at [128, 100] on span "-- SELECT ASSET --" at bounding box center [126, 100] width 40 height 5
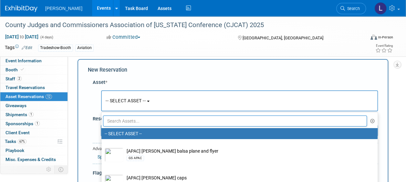
click at [140, 123] on input "text" at bounding box center [235, 121] width 264 height 11
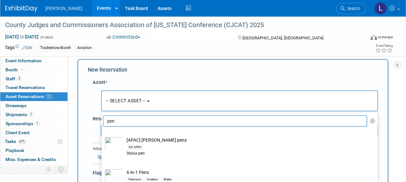
scroll to position [71, 0]
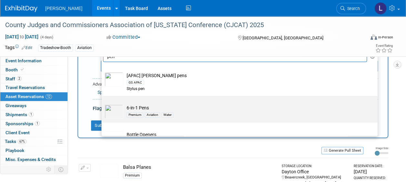
type input "pen"
click at [208, 107] on td "6-in-1 Pens Premium Aviation Water" at bounding box center [243, 112] width 241 height 14
click at [102, 104] on input "6-in-1 Pens Premium Aviation Water" at bounding box center [100, 102] width 4 height 4
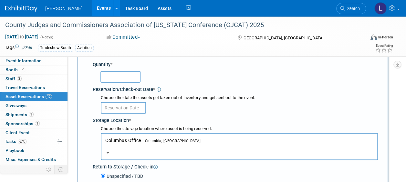
select select "10724408"
click at [213, 142] on button "Columbus Office Columbia, [GEOGRAPHIC_DATA] Inventory balance on [DATE] : 0" at bounding box center [239, 146] width 277 height 27
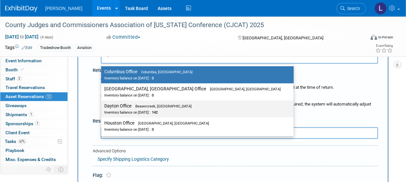
click at [175, 111] on div "Inventory balance on [DATE] : 142" at bounding box center [192, 112] width 177 height 6
click at [102, 108] on input "Dayton Office Beavercreek, [GEOGRAPHIC_DATA] Inventory balance on [DATE] : 142" at bounding box center [100, 106] width 4 height 4
select select "11223930"
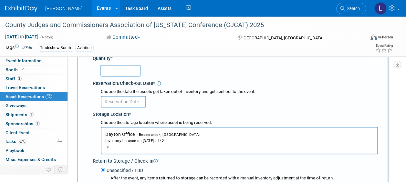
scroll to position [38, 0]
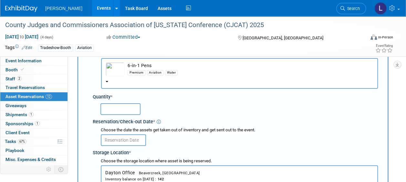
click at [135, 105] on input "text" at bounding box center [121, 109] width 40 height 12
type input "50"
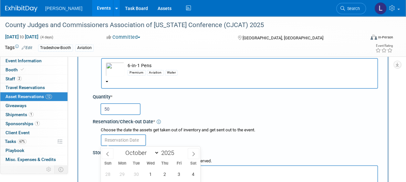
click at [135, 140] on input "text" at bounding box center [123, 140] width 45 height 12
click at [104, 154] on span at bounding box center [108, 153] width 12 height 11
select select "7"
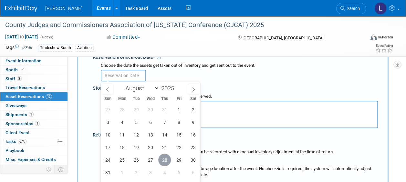
click at [164, 158] on span "28" at bounding box center [164, 160] width 13 height 13
type input "[DATE]"
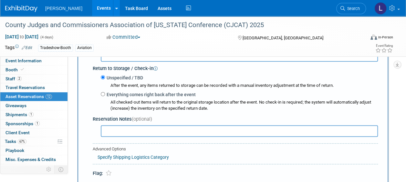
scroll to position [232, 0]
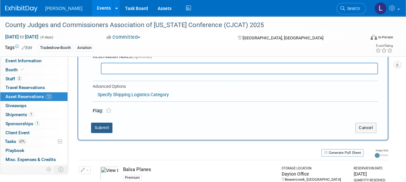
click at [99, 132] on button "Submit" at bounding box center [101, 128] width 21 height 10
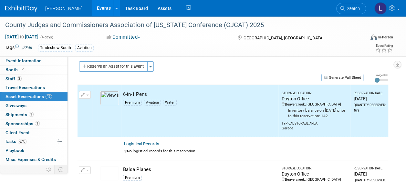
scroll to position [0, 0]
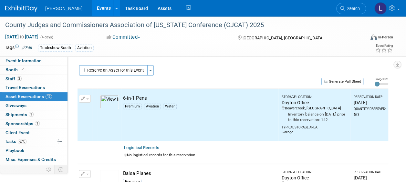
click at [117, 70] on button "Reserve an Asset for this Event" at bounding box center [113, 70] width 69 height 10
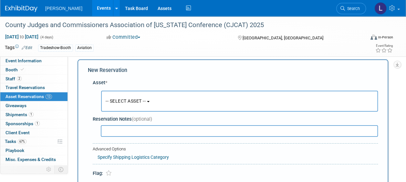
scroll to position [6, 0]
click at [140, 104] on button "-- SELECT ASSET --" at bounding box center [239, 101] width 277 height 21
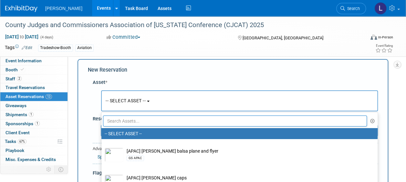
click at [137, 124] on input "text" at bounding box center [235, 121] width 264 height 11
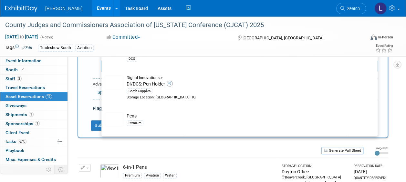
scroll to position [345, 0]
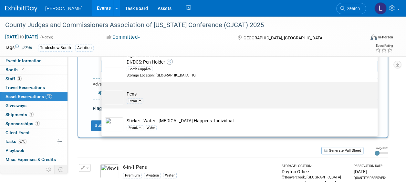
type input "pen"
click at [217, 94] on td "Pens Premium" at bounding box center [243, 98] width 241 height 14
click at [102, 90] on input "Pens Premium" at bounding box center [100, 87] width 4 height 4
select select "10723113"
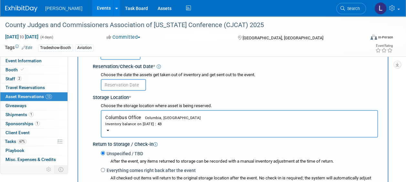
scroll to position [135, 0]
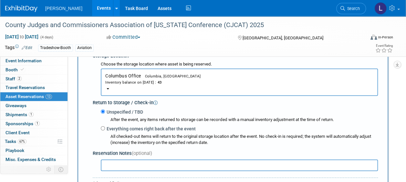
click at [213, 79] on button "Columbus Office Columbia, [GEOGRAPHIC_DATA] Inventory balance on [DATE] : 43" at bounding box center [239, 82] width 277 height 27
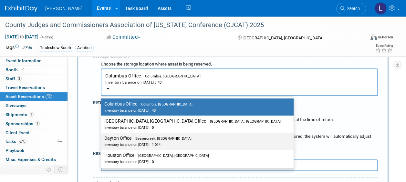
click at [169, 139] on label "Dayton Office Beavercreek, [GEOGRAPHIC_DATA] Inventory balance on [DATE] : 1,014" at bounding box center [195, 141] width 183 height 15
click at [102, 139] on input "Dayton Office Beavercreek, [GEOGRAPHIC_DATA] Inventory balance on [DATE] : 1,014" at bounding box center [100, 138] width 4 height 4
select select "11223930"
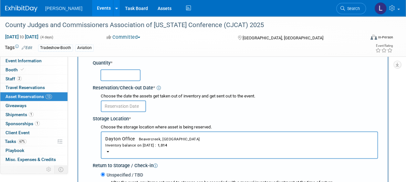
scroll to position [71, 0]
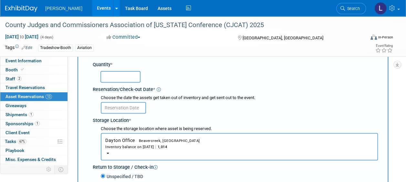
click at [126, 81] on input "text" at bounding box center [121, 77] width 40 height 12
type input "200"
click at [123, 110] on input "text" at bounding box center [123, 108] width 45 height 12
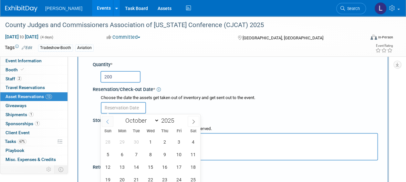
click at [108, 124] on span at bounding box center [108, 121] width 12 height 11
select select "7"
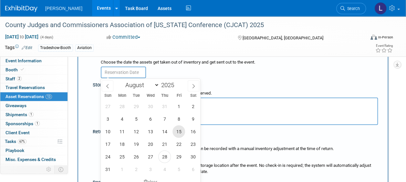
scroll to position [135, 0]
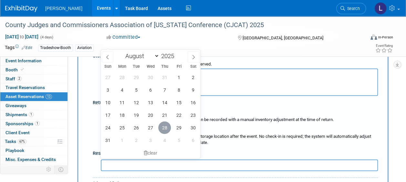
click at [162, 127] on span "28" at bounding box center [164, 128] width 13 height 13
type input "[DATE]"
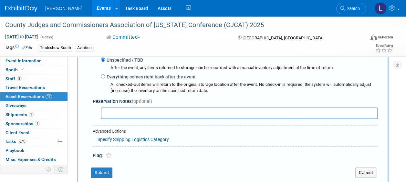
scroll to position [232, 0]
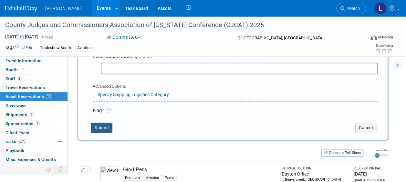
click at [105, 130] on button "Submit" at bounding box center [101, 128] width 21 height 10
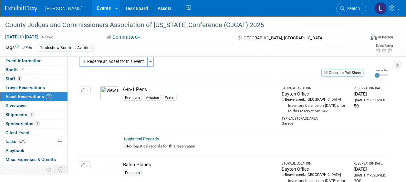
scroll to position [0, 0]
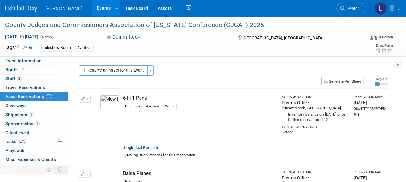
click at [102, 73] on button "Reserve an Asset for this Event" at bounding box center [113, 70] width 69 height 10
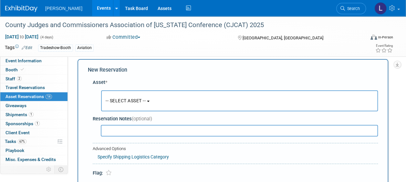
click at [132, 108] on button "-- SELECT ASSET --" at bounding box center [239, 101] width 277 height 21
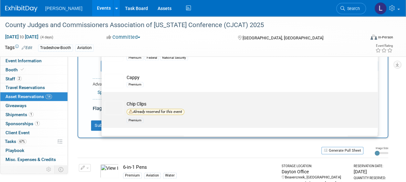
scroll to position [2716, 0]
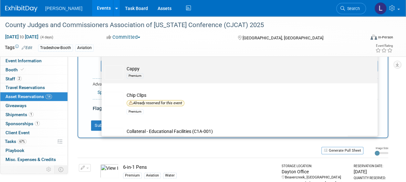
click at [208, 80] on div "Premium" at bounding box center [246, 75] width 238 height 7
click at [102, 64] on input "Cappy Premium" at bounding box center [100, 62] width 4 height 4
select select "10726134"
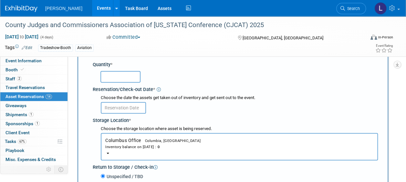
scroll to position [135, 0]
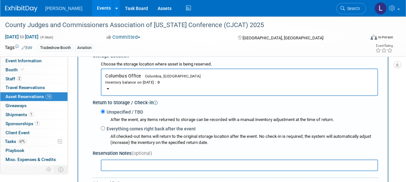
click at [218, 81] on div "Inventory balance on [DATE] : 0" at bounding box center [239, 82] width 268 height 6
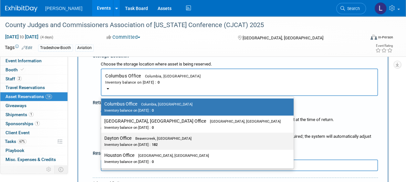
click at [158, 144] on span "182" at bounding box center [154, 145] width 7 height 4
click at [102, 141] on input "Dayton Office Beavercreek, [GEOGRAPHIC_DATA] Inventory balance on [DATE] : 182" at bounding box center [100, 138] width 4 height 4
select select "11223930"
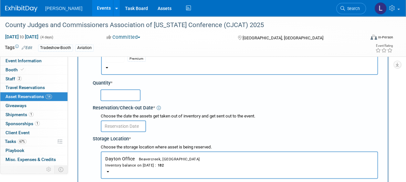
scroll to position [6, 0]
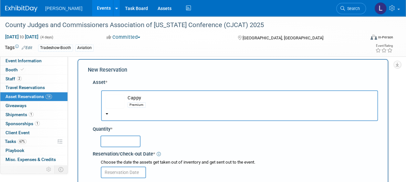
click at [119, 144] on input "text" at bounding box center [121, 142] width 40 height 12
type input "50"
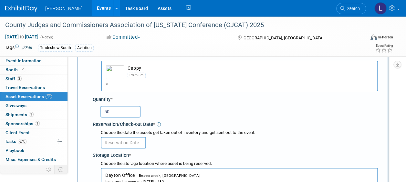
scroll to position [38, 0]
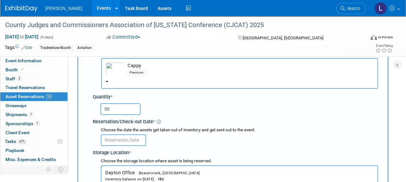
click at [138, 140] on input "text" at bounding box center [123, 140] width 45 height 12
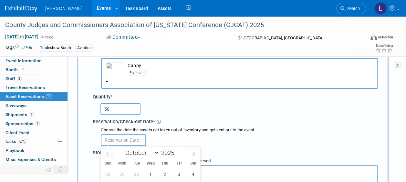
click at [105, 158] on span at bounding box center [108, 153] width 12 height 11
click at [106, 156] on span at bounding box center [108, 153] width 12 height 11
select select "7"
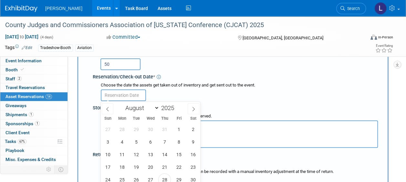
scroll to position [135, 0]
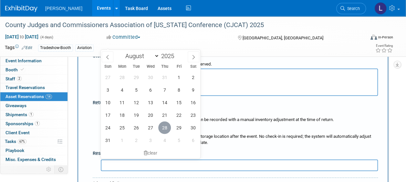
click at [168, 129] on span "28" at bounding box center [164, 128] width 13 height 13
type input "[DATE]"
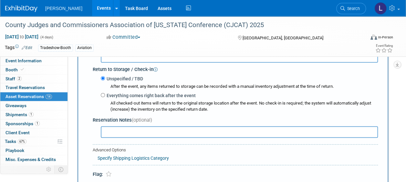
scroll to position [232, 0]
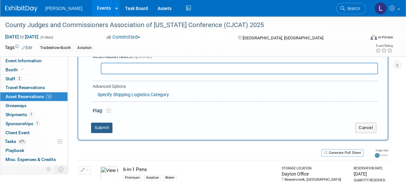
click at [101, 127] on button "Submit" at bounding box center [101, 128] width 21 height 10
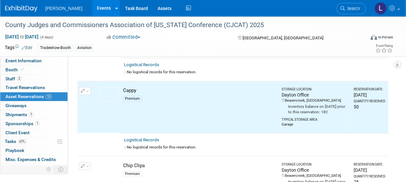
scroll to position [0, 0]
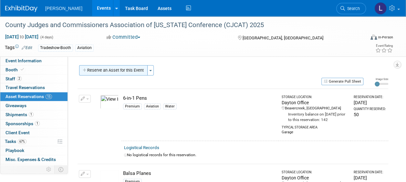
click at [112, 69] on button "Reserve an Asset for this Event" at bounding box center [113, 70] width 69 height 10
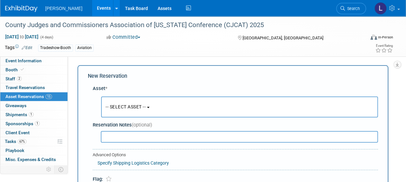
scroll to position [6, 0]
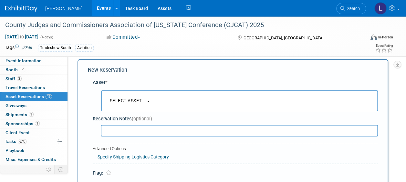
click at [138, 94] on button "-- SELECT ASSET --" at bounding box center [239, 101] width 277 height 21
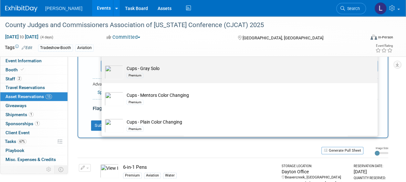
scroll to position [3330, 0]
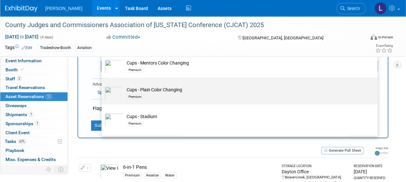
click at [252, 97] on div "Premium" at bounding box center [246, 96] width 238 height 7
click at [102, 86] on input "Cups - Plain Color Changing Premium" at bounding box center [100, 83] width 4 height 4
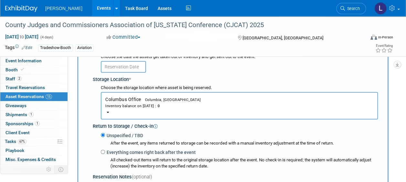
scroll to position [135, 0]
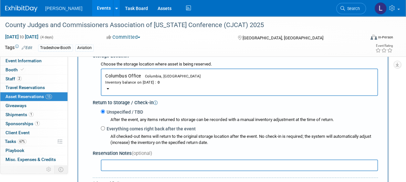
click at [222, 81] on div "Inventory balance on [DATE] : 0" at bounding box center [239, 82] width 268 height 6
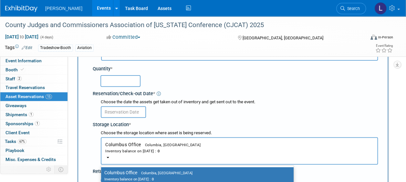
scroll to position [6, 0]
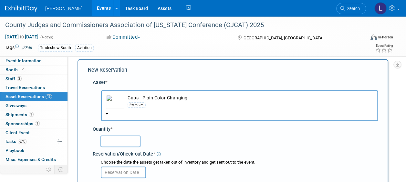
click at [180, 112] on button "Cups - Plain Color Changing Premium" at bounding box center [239, 106] width 277 height 31
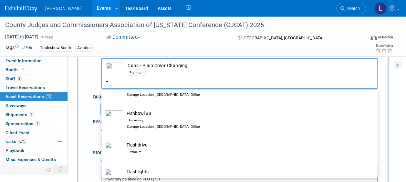
scroll to position [7242, 0]
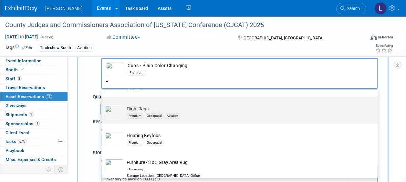
click at [206, 112] on div "Premium Geospatial Aviation" at bounding box center [246, 115] width 238 height 7
click at [102, 105] on input "Flight Tags Premium Geospatial Aviation" at bounding box center [100, 103] width 4 height 4
select select "10723137"
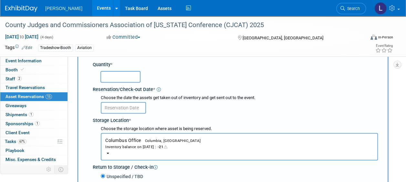
click at [211, 143] on button "Columbus Office Columbia, [GEOGRAPHIC_DATA] Inventory balance on [DATE] : -21" at bounding box center [239, 146] width 277 height 27
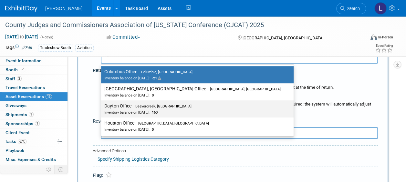
click at [158, 112] on span "160" at bounding box center [154, 113] width 7 height 4
click at [102, 108] on input "Dayton Office Beavercreek, [GEOGRAPHIC_DATA] Inventory balance on [DATE] : 160" at bounding box center [100, 106] width 4 height 4
select select "11223930"
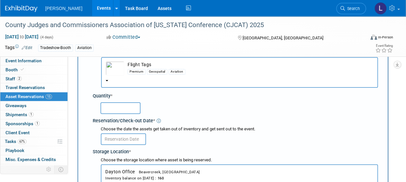
scroll to position [38, 0]
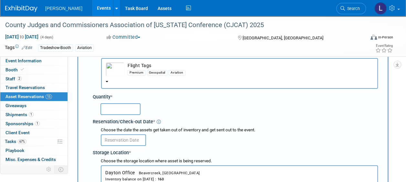
click at [124, 109] on input "text" at bounding box center [121, 109] width 40 height 12
type input "50"
click at [130, 142] on input "text" at bounding box center [123, 140] width 45 height 12
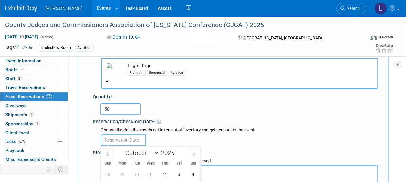
click at [105, 156] on span at bounding box center [108, 153] width 12 height 11
select select "7"
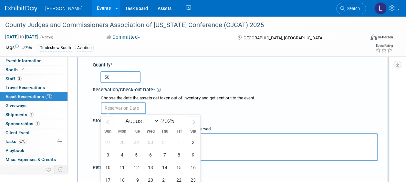
scroll to position [103, 0]
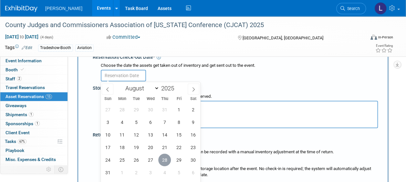
click at [164, 160] on span "28" at bounding box center [164, 160] width 13 height 13
type input "[DATE]"
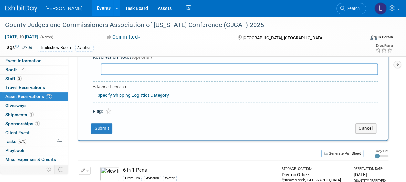
scroll to position [232, 0]
click at [111, 131] on button "Submit" at bounding box center [101, 128] width 21 height 10
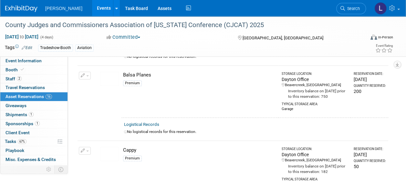
scroll to position [0, 0]
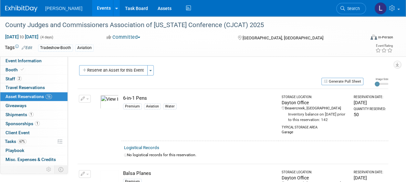
click at [124, 72] on button "Reserve an Asset for this Event" at bounding box center [113, 70] width 69 height 10
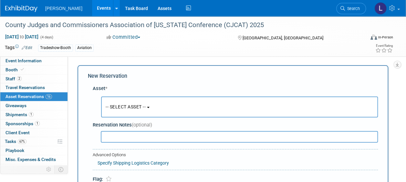
scroll to position [6, 0]
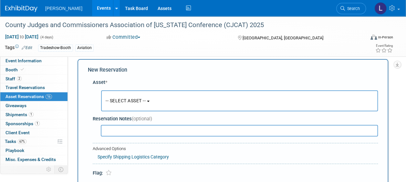
click at [145, 99] on span "-- SELECT ASSET --" at bounding box center [126, 100] width 40 height 5
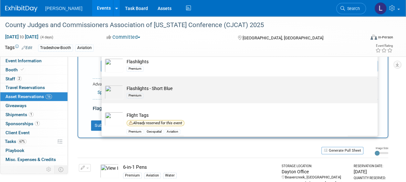
scroll to position [7161, 0]
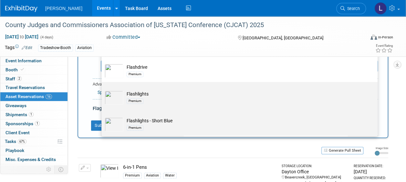
click at [242, 97] on div "Premium" at bounding box center [246, 100] width 238 height 7
click at [102, 90] on input "Flashlights Premium" at bounding box center [100, 88] width 4 height 4
select select "10723119"
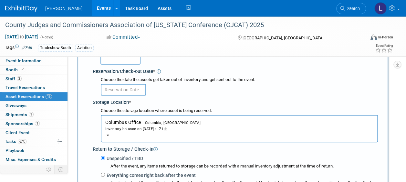
scroll to position [103, 0]
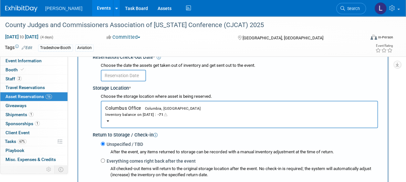
click at [230, 100] on div "Columbus Office<span style="font-size: 0.8em; padding-left: 12px;" > Columbia, …" at bounding box center [239, 114] width 277 height 28
click at [227, 109] on button "Columbus Office Columbia, [GEOGRAPHIC_DATA] Inventory balance on [DATE] : -71" at bounding box center [239, 114] width 277 height 27
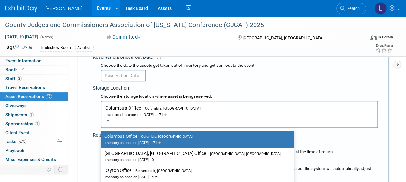
scroll to position [168, 0]
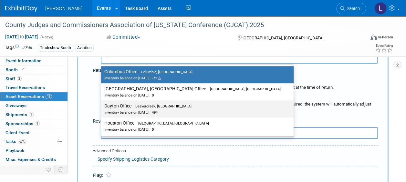
click at [173, 113] on div "Inventory balance on [DATE] : 494" at bounding box center [192, 112] width 177 height 6
click at [102, 108] on input "Dayton Office Beavercreek, [GEOGRAPHIC_DATA] Inventory balance on [DATE] : 494" at bounding box center [100, 106] width 4 height 4
select select "11223930"
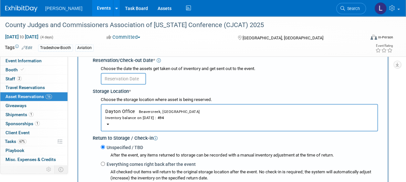
scroll to position [71, 0]
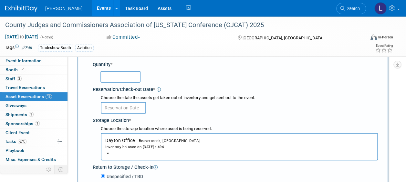
click at [126, 80] on input "text" at bounding box center [121, 77] width 40 height 12
type input "75"
click at [125, 111] on input "text" at bounding box center [123, 108] width 45 height 12
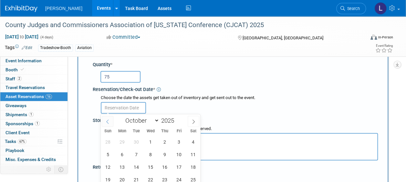
click at [106, 120] on icon at bounding box center [107, 122] width 5 height 5
select select "7"
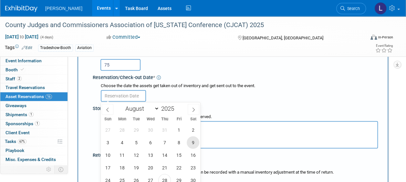
scroll to position [135, 0]
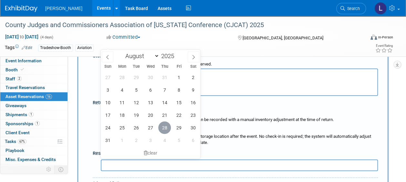
click at [163, 125] on span "28" at bounding box center [164, 128] width 13 height 13
type input "[DATE]"
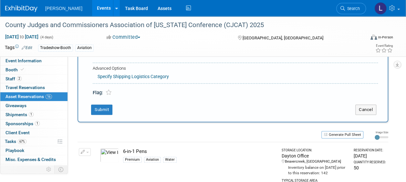
scroll to position [265, 0]
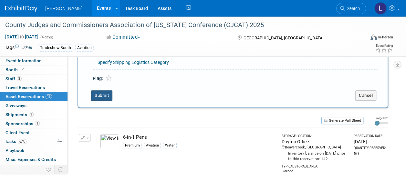
click at [101, 95] on button "Submit" at bounding box center [101, 96] width 21 height 10
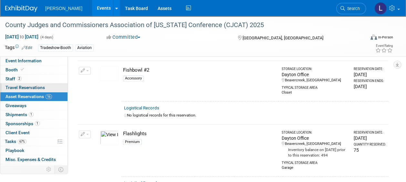
scroll to position [370, 0]
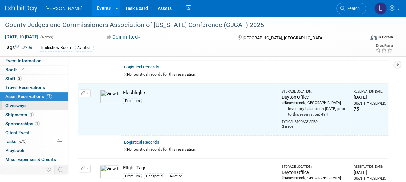
click at [20, 106] on span "Giveaways 0" at bounding box center [15, 105] width 21 height 5
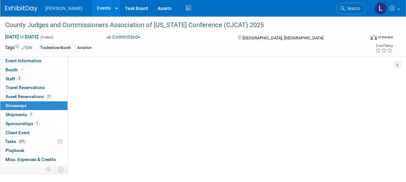
scroll to position [0, 0]
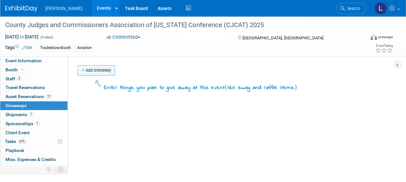
click at [97, 72] on link "Add Giveaway" at bounding box center [97, 70] width 38 height 10
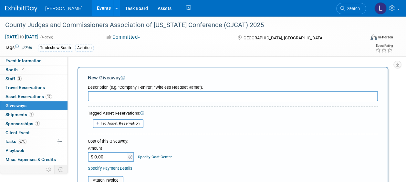
click at [123, 96] on input "text" at bounding box center [233, 96] width 290 height 10
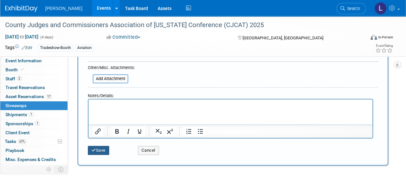
type input "Enter to win signage - JBL Speaker"
click at [103, 153] on button "Save" at bounding box center [98, 150] width 21 height 9
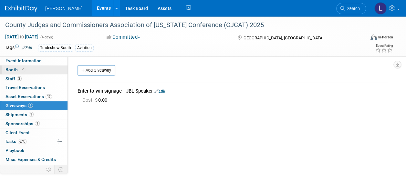
click at [50, 72] on link "Booth" at bounding box center [33, 70] width 67 height 9
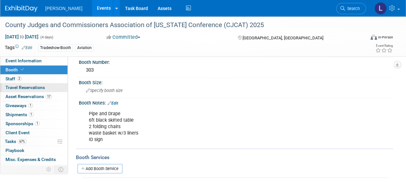
scroll to position [65, 0]
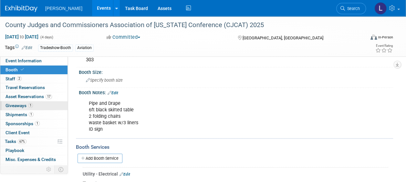
click at [43, 107] on link "1 Giveaways 1" at bounding box center [33, 106] width 67 height 9
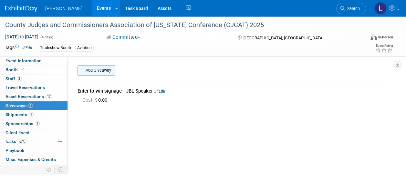
click at [103, 73] on link "Add Giveaway" at bounding box center [97, 70] width 38 height 10
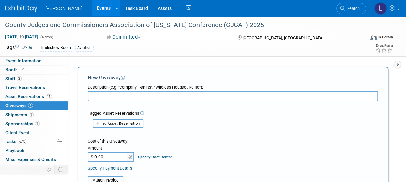
click at [134, 95] on input "text" at bounding box center [233, 96] width 290 height 10
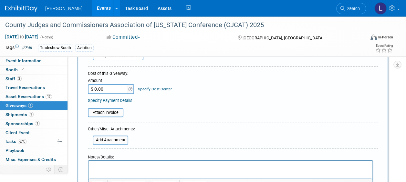
scroll to position [97, 0]
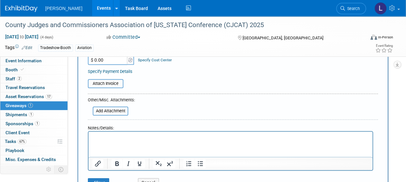
click at [145, 141] on html at bounding box center [231, 136] width 284 height 9
click at [116, 107] on input "file" at bounding box center [89, 111] width 77 height 8
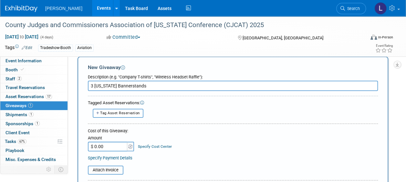
scroll to position [0, 0]
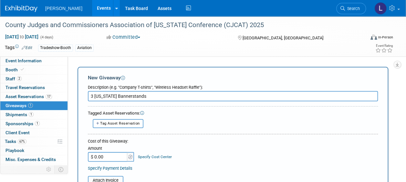
click at [208, 96] on input "3 [US_STATE] Bannerstands" at bounding box center [233, 96] width 290 height 10
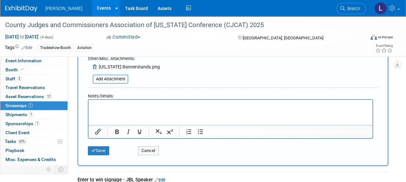
scroll to position [194, 0]
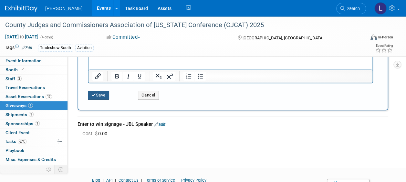
type input "3 [US_STATE] Bannerstands (see attachment)"
drag, startPoint x: 92, startPoint y: 91, endPoint x: 90, endPoint y: 94, distance: 3.4
click at [92, 91] on button "Save" at bounding box center [98, 95] width 21 height 9
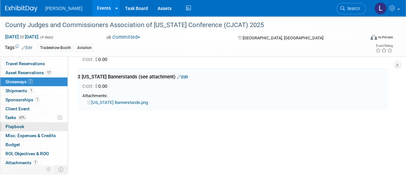
scroll to position [33, 0]
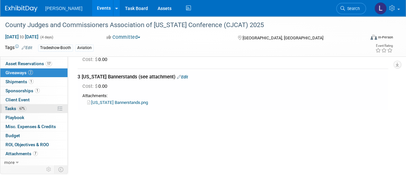
click at [30, 109] on link "67% Tasks 67%" at bounding box center [33, 108] width 67 height 9
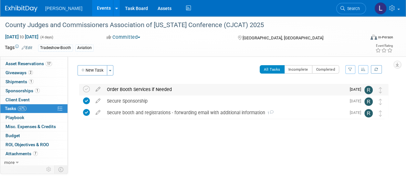
click at [198, 87] on div "Order Booth Services if Needed" at bounding box center [225, 89] width 242 height 11
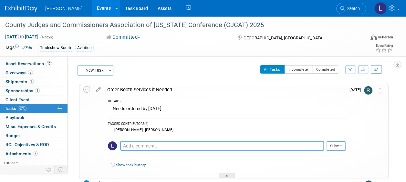
click at [166, 146] on textarea at bounding box center [222, 146] width 204 height 10
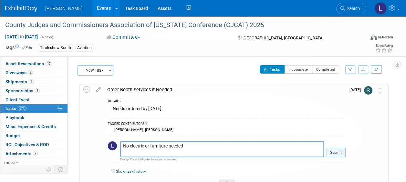
type textarea "No electric or furniture needed"
click at [335, 152] on button "Submit" at bounding box center [336, 153] width 19 height 10
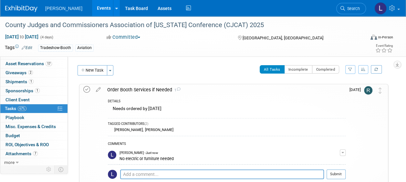
click at [85, 90] on icon at bounding box center [86, 89] width 7 height 7
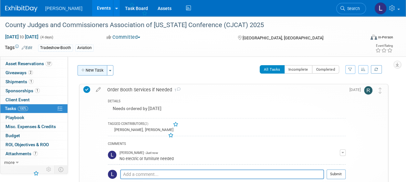
click at [92, 73] on button "New Task" at bounding box center [93, 70] width 30 height 10
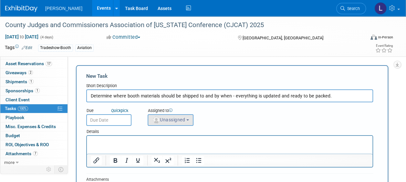
type input "Determine where booth materials should be shipped to and by when - everything i…"
click at [188, 120] on button "Unassigned" at bounding box center [171, 120] width 46 height 12
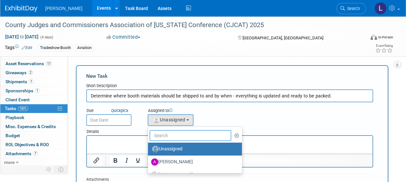
click at [187, 138] on input "text" at bounding box center [191, 135] width 82 height 11
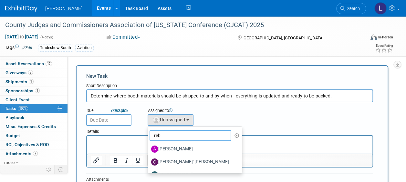
type input "rebe"
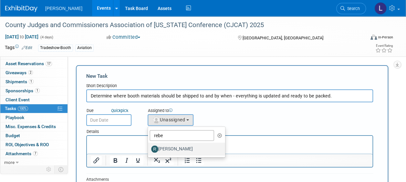
drag, startPoint x: 185, startPoint y: 149, endPoint x: 42, endPoint y: 1, distance: 206.0
click at [185, 149] on label "[PERSON_NAME]" at bounding box center [185, 149] width 68 height 10
click at [149, 149] on input "[PERSON_NAME]" at bounding box center [147, 148] width 4 height 4
select select "844a177d-a181-44ff-a72a-5731d68e4351"
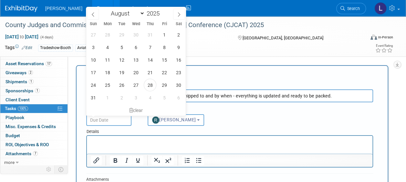
click at [119, 120] on input "text" at bounding box center [108, 120] width 45 height 12
click at [135, 98] on span "3" at bounding box center [136, 97] width 13 height 13
type input "[DATE]"
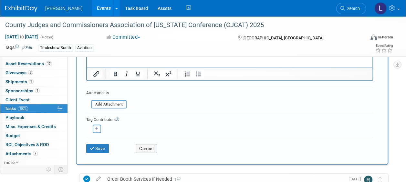
scroll to position [97, 0]
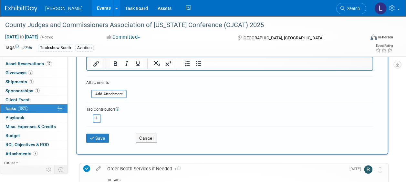
click at [98, 117] on icon "button" at bounding box center [96, 119] width 3 height 4
select select
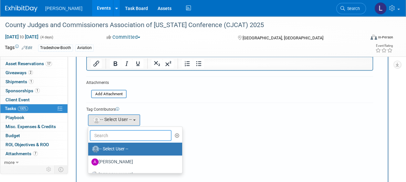
click at [119, 138] on input "text" at bounding box center [131, 135] width 82 height 11
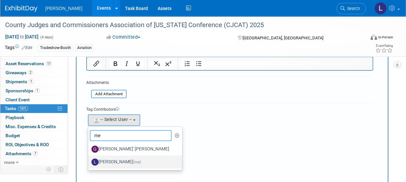
type input "me"
click at [128, 159] on label "[PERSON_NAME] (me)" at bounding box center [133, 162] width 84 height 10
click at [89, 159] on input "[PERSON_NAME] (me)" at bounding box center [87, 161] width 4 height 4
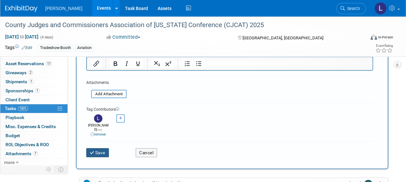
click at [104, 148] on button "Save" at bounding box center [97, 152] width 23 height 9
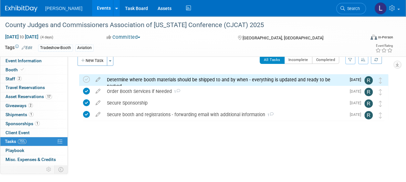
scroll to position [0, 0]
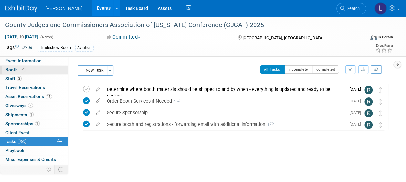
click at [26, 69] on link "Booth" at bounding box center [33, 70] width 67 height 9
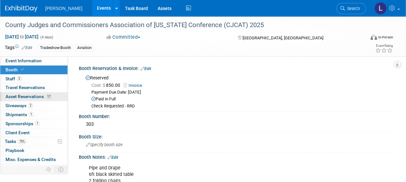
scroll to position [33, 0]
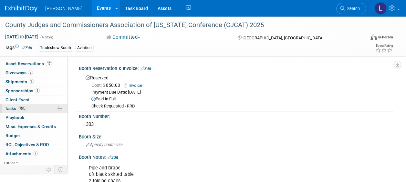
click at [30, 109] on link "75% Tasks 75%" at bounding box center [33, 108] width 67 height 9
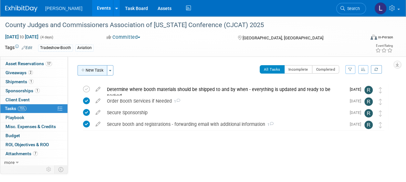
click at [87, 70] on button "New Task" at bounding box center [93, 70] width 30 height 10
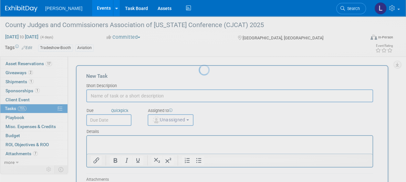
scroll to position [0, 0]
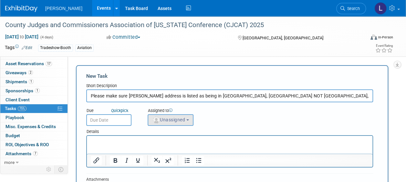
type input "Please make sure [PERSON_NAME] address is listed as being in [GEOGRAPHIC_DATA],…"
click at [178, 122] on span "Unassigned" at bounding box center [168, 119] width 33 height 5
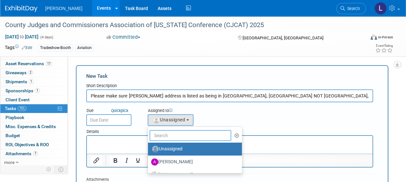
click at [175, 136] on input "text" at bounding box center [191, 135] width 82 height 11
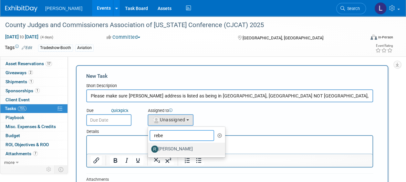
type input "rebe"
click at [178, 147] on label "[PERSON_NAME]" at bounding box center [185, 149] width 68 height 10
click at [149, 147] on input "[PERSON_NAME]" at bounding box center [147, 148] width 4 height 4
select select "844a177d-a181-44ff-a72a-5731d68e4351"
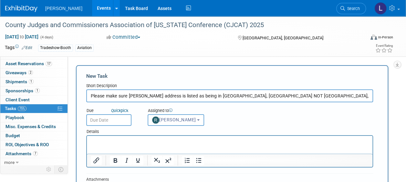
click at [112, 119] on input "text" at bounding box center [108, 120] width 45 height 12
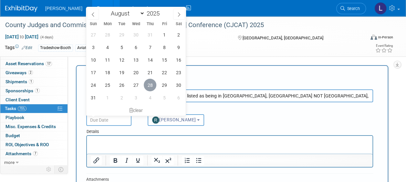
click at [149, 83] on span "28" at bounding box center [150, 85] width 13 height 13
type input "[DATE]"
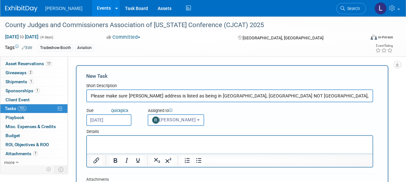
scroll to position [97, 0]
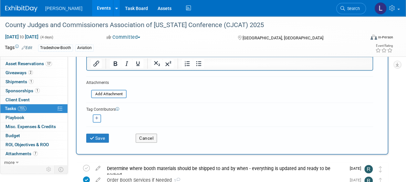
click at [98, 121] on button "button" at bounding box center [97, 118] width 8 height 8
select select
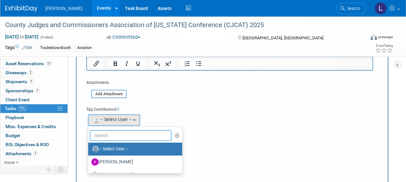
click at [118, 132] on input "text" at bounding box center [131, 135] width 82 height 11
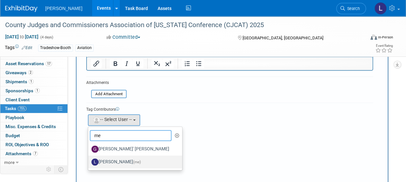
type input "me"
click at [111, 160] on label "[PERSON_NAME] (me)" at bounding box center [133, 162] width 84 height 10
click at [89, 160] on input "[PERSON_NAME] (me)" at bounding box center [87, 161] width 4 height 4
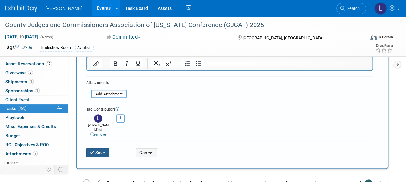
click at [98, 151] on button "Save" at bounding box center [97, 152] width 23 height 9
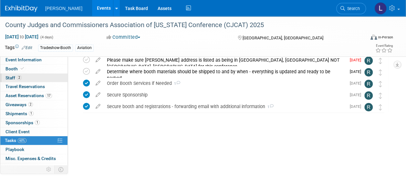
scroll to position [0, 0]
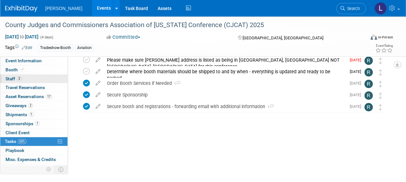
click at [32, 77] on link "2 Staff 2" at bounding box center [33, 79] width 67 height 9
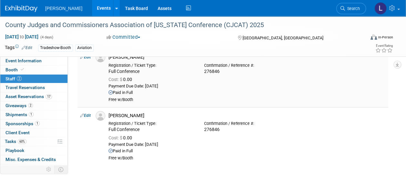
scroll to position [65, 0]
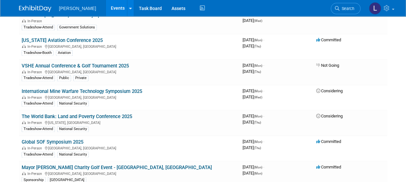
scroll to position [5307, 0]
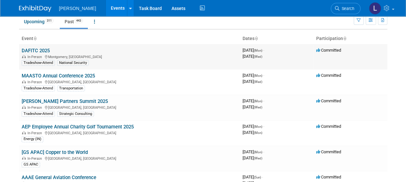
scroll to position [0, 0]
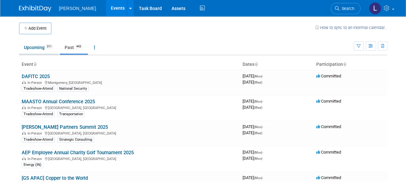
click at [33, 42] on link "Upcoming 311" at bounding box center [38, 47] width 39 height 12
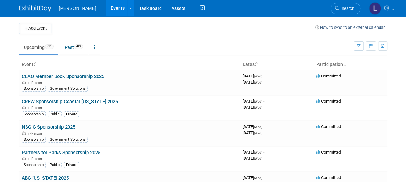
scroll to position [4999, 0]
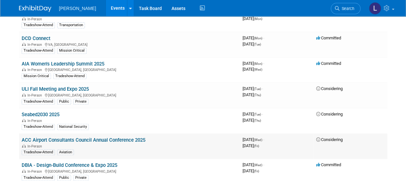
click at [131, 137] on link "ACC Airport Consultants Council Annual Conference 2025" at bounding box center [84, 140] width 124 height 6
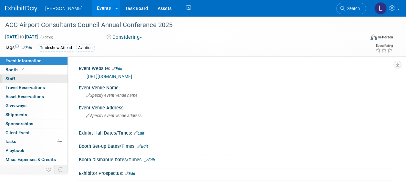
click at [15, 80] on link "0 Staff 0" at bounding box center [33, 79] width 67 height 9
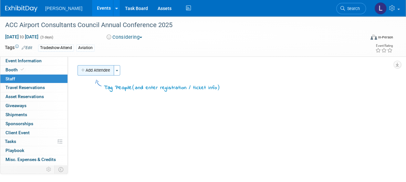
click at [91, 70] on button "Add Attendee" at bounding box center [96, 70] width 37 height 10
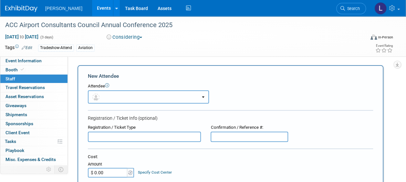
click at [131, 92] on button "button" at bounding box center [148, 97] width 121 height 13
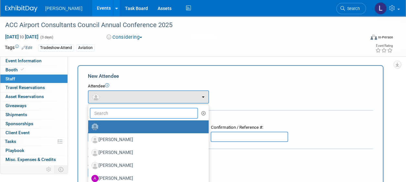
click at [131, 113] on input "text" at bounding box center [144, 113] width 108 height 11
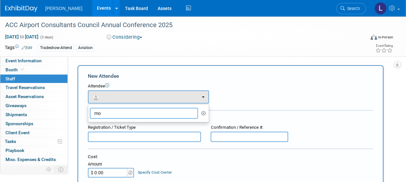
type input "m"
type input "d"
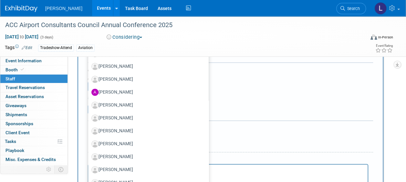
scroll to position [81, 0]
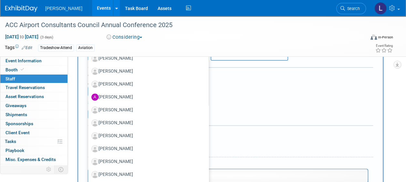
click at [252, 121] on form "New Attendee Attendee <img src="https://www.exhibitday.com/Images/Unassigned-Us…" at bounding box center [230, 113] width 285 height 245
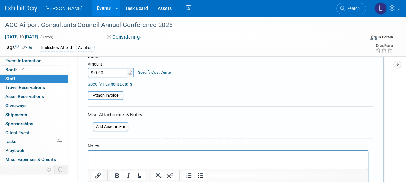
scroll to position [114, 0]
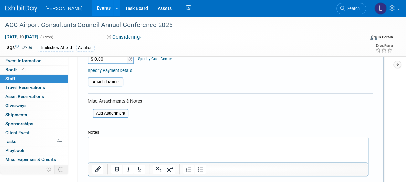
click at [180, 143] on p "Rich Text Area. Press ALT-0 for help." at bounding box center [228, 143] width 272 height 6
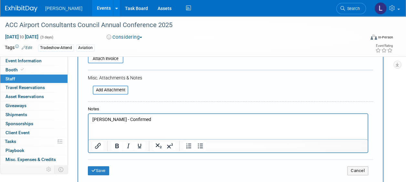
scroll to position [178, 0]
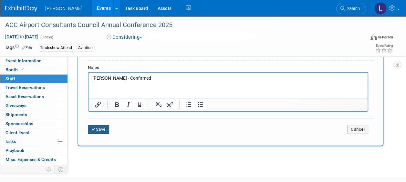
click at [100, 130] on button "Save" at bounding box center [98, 129] width 21 height 9
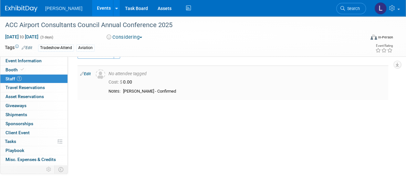
scroll to position [0, 0]
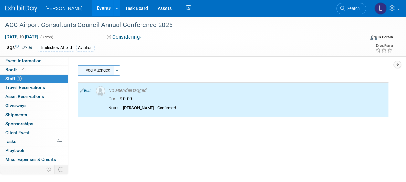
click at [98, 68] on button "Add Attendee" at bounding box center [96, 70] width 37 height 10
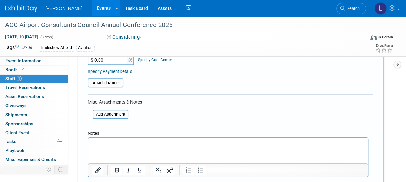
scroll to position [129, 0]
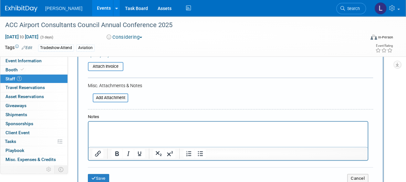
click at [139, 129] on p "Rich Text Area. Press ALT-0 for help." at bounding box center [228, 127] width 272 height 6
click at [137, 128] on p "Mochty, Tom - Concirmed" at bounding box center [228, 127] width 272 height 6
click at [102, 177] on button "Save" at bounding box center [98, 178] width 21 height 9
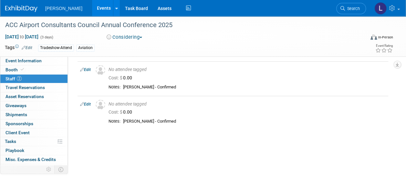
scroll to position [0, 0]
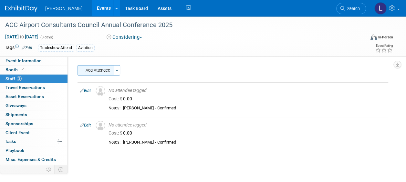
click at [96, 66] on button "Add Attendee" at bounding box center [96, 70] width 37 height 10
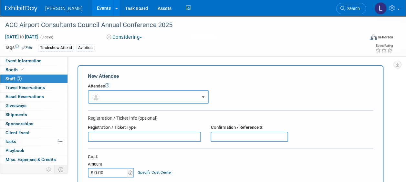
click at [111, 94] on button "button" at bounding box center [148, 97] width 121 height 13
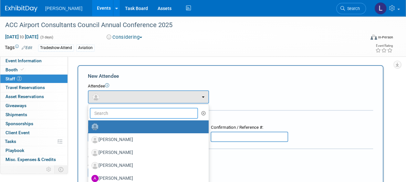
click at [118, 116] on input "text" at bounding box center [144, 113] width 108 height 11
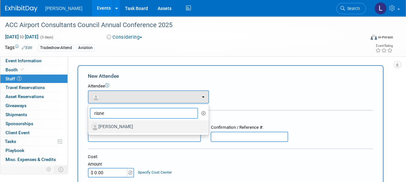
type input "risne"
click at [114, 124] on label "[PERSON_NAME]" at bounding box center [146, 127] width 111 height 10
click at [89, 124] on input "[PERSON_NAME]" at bounding box center [87, 126] width 4 height 4
select select "103e74a9-f886-4f0a-803f-c359b5d4b6a7"
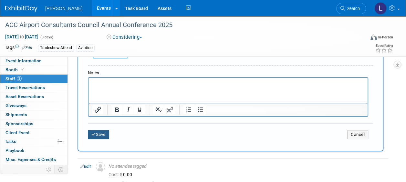
click at [106, 133] on button "Save" at bounding box center [98, 134] width 21 height 9
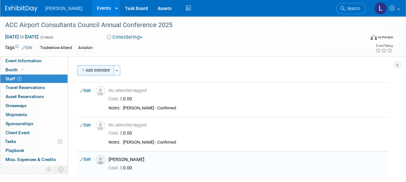
click at [91, 69] on button "Add Attendee" at bounding box center [96, 70] width 37 height 10
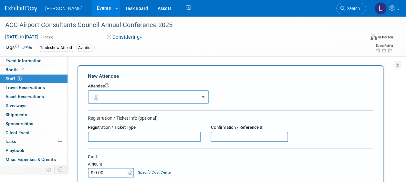
click at [108, 99] on button "button" at bounding box center [148, 97] width 121 height 13
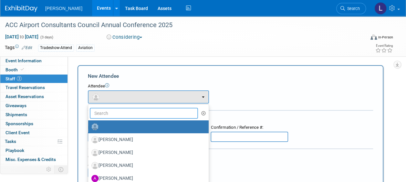
click at [111, 114] on input "text" at bounding box center [144, 113] width 108 height 11
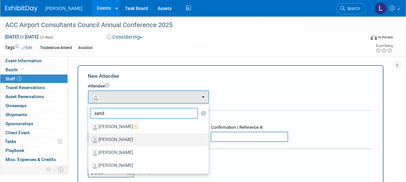
type input "sand"
click at [121, 138] on label "[PERSON_NAME]" at bounding box center [146, 140] width 111 height 10
click at [89, 138] on input "[PERSON_NAME]" at bounding box center [87, 139] width 4 height 4
select select "366d8ca8-61e0-497f-a8c1-5cf87fa4b300"
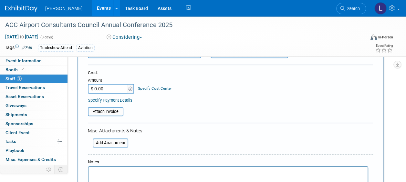
scroll to position [162, 0]
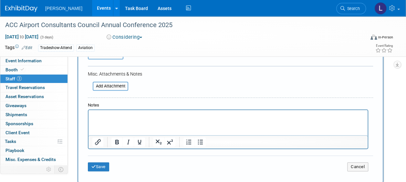
click at [103, 162] on div "Save Cancel" at bounding box center [230, 166] width 285 height 21
click at [103, 164] on button "Save" at bounding box center [98, 167] width 21 height 9
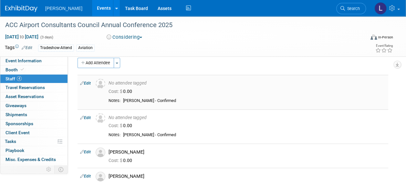
scroll to position [0, 0]
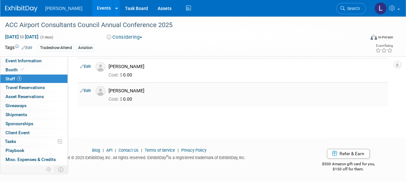
click at [85, 89] on link "Edit" at bounding box center [85, 91] width 11 height 5
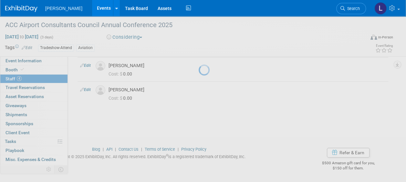
select select "366d8ca8-61e0-497f-a8c1-5cf87fa4b300"
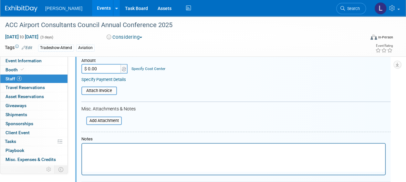
scroll to position [295, 0]
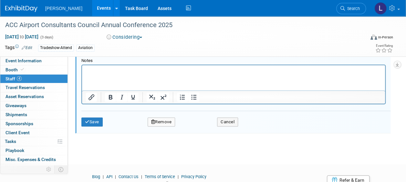
click at [144, 74] on html at bounding box center [233, 69] width 303 height 9
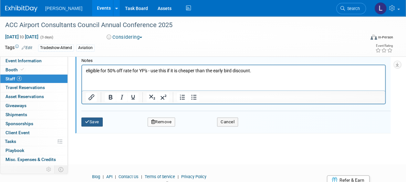
click at [101, 124] on button "Save" at bounding box center [91, 122] width 21 height 9
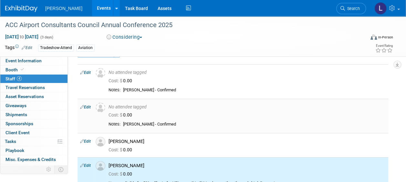
scroll to position [0, 0]
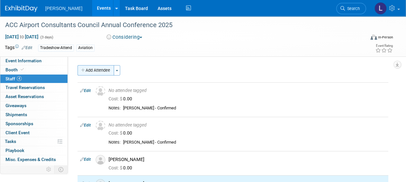
click at [90, 71] on button "Add Attendee" at bounding box center [96, 70] width 37 height 10
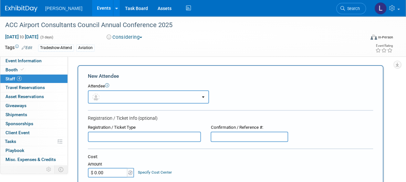
click at [106, 95] on button "button" at bounding box center [148, 97] width 121 height 13
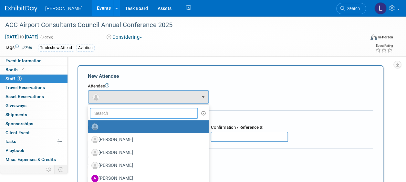
click at [118, 110] on input "text" at bounding box center [144, 113] width 108 height 11
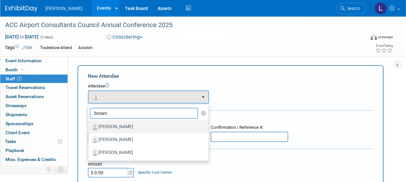
type input "brown"
click at [118, 128] on label "[PERSON_NAME]" at bounding box center [146, 127] width 111 height 10
click at [89, 128] on input "[PERSON_NAME]" at bounding box center [87, 126] width 4 height 4
select select "69f156f9-035c-4cbd-aed3-d8dc8bbc80fa"
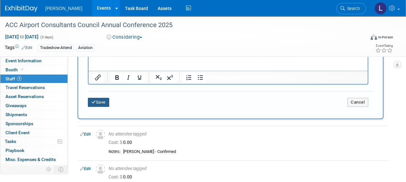
click at [100, 105] on button "Save" at bounding box center [98, 102] width 21 height 9
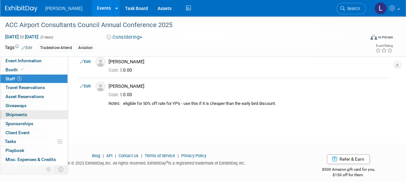
scroll to position [128, 0]
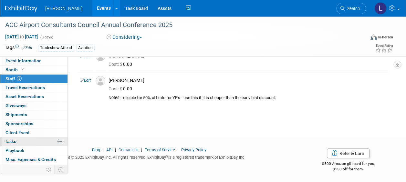
click at [28, 138] on link "0% Tasks 0%" at bounding box center [33, 141] width 67 height 9
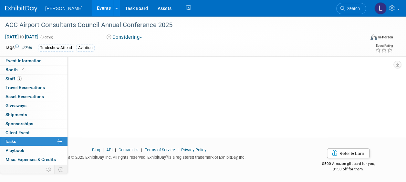
scroll to position [0, 0]
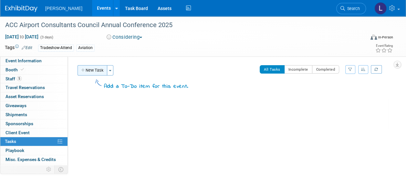
click at [94, 70] on button "New Task" at bounding box center [93, 70] width 30 height 10
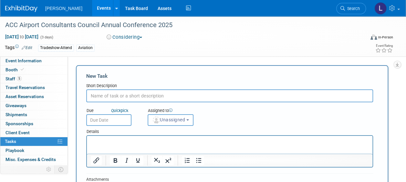
click at [124, 93] on input "text" at bounding box center [229, 96] width 287 height 13
type input "Register attendees ASAP"
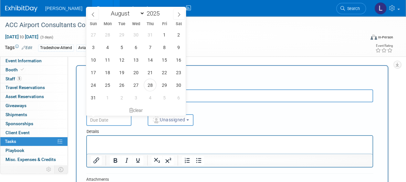
click at [113, 120] on input "text" at bounding box center [108, 120] width 45 height 12
click at [149, 83] on span "28" at bounding box center [150, 85] width 13 height 13
type input "[DATE]"
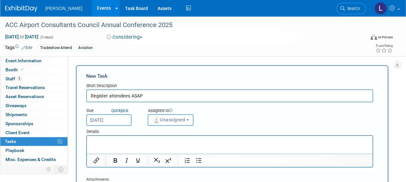
click at [164, 122] on span "Unassigned" at bounding box center [168, 119] width 33 height 5
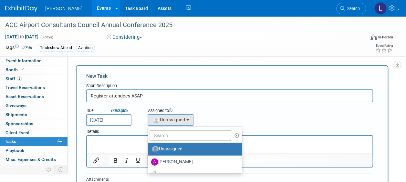
click at [168, 142] on ul "Unassigned Aaron Golden Alexandra Hall Alexis Rump Amanda Jurinen-Tweedale Amy …" at bounding box center [195, 150] width 95 height 47
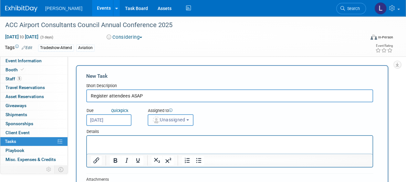
click at [166, 126] on button "Unassigned" at bounding box center [171, 120] width 46 height 12
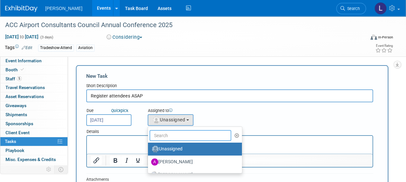
click at [168, 132] on input "text" at bounding box center [191, 135] width 82 height 11
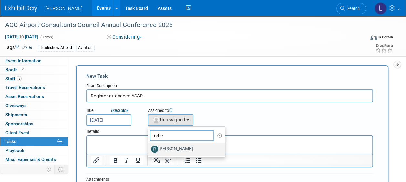
type input "rebe"
drag, startPoint x: 180, startPoint y: 146, endPoint x: 188, endPoint y: 115, distance: 32.4
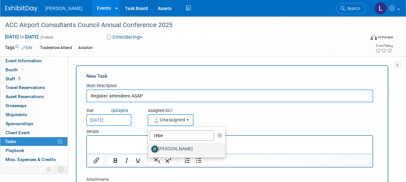
click at [180, 147] on label "[PERSON_NAME]" at bounding box center [185, 149] width 68 height 10
click at [149, 147] on input "[PERSON_NAME]" at bounding box center [147, 148] width 4 height 4
select select "844a177d-a181-44ff-a72a-5731d68e4351"
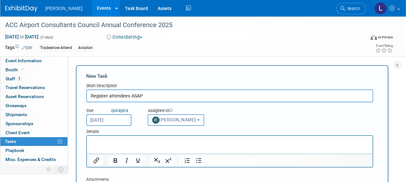
scroll to position [129, 0]
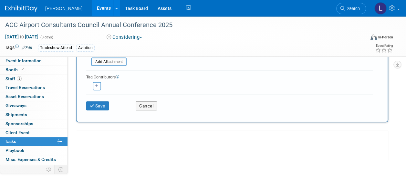
click at [102, 88] on div "<img src="https://www.exhibitday.com/Images/Unassigned-User-Icon.png" style="wi…" at bounding box center [96, 86] width 21 height 8
click at [97, 87] on icon "button" at bounding box center [96, 86] width 3 height 4
select select
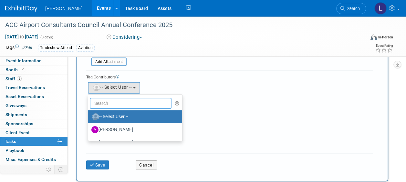
click at [102, 100] on input "text" at bounding box center [131, 103] width 82 height 11
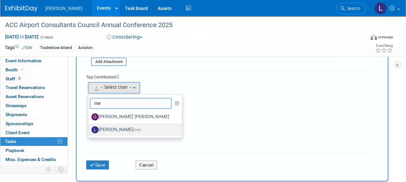
type input "me"
click at [114, 129] on label "[PERSON_NAME] (me)" at bounding box center [133, 130] width 84 height 10
click at [89, 129] on input "[PERSON_NAME] (me)" at bounding box center [87, 129] width 4 height 4
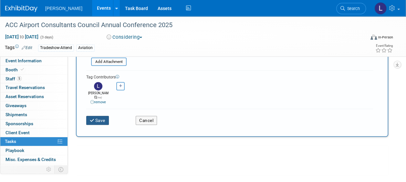
click at [98, 119] on button "Save" at bounding box center [97, 120] width 23 height 9
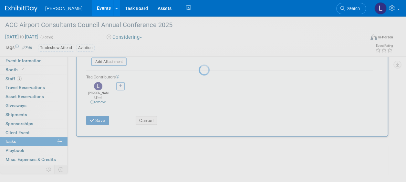
scroll to position [29, 0]
